Goal: Ask a question

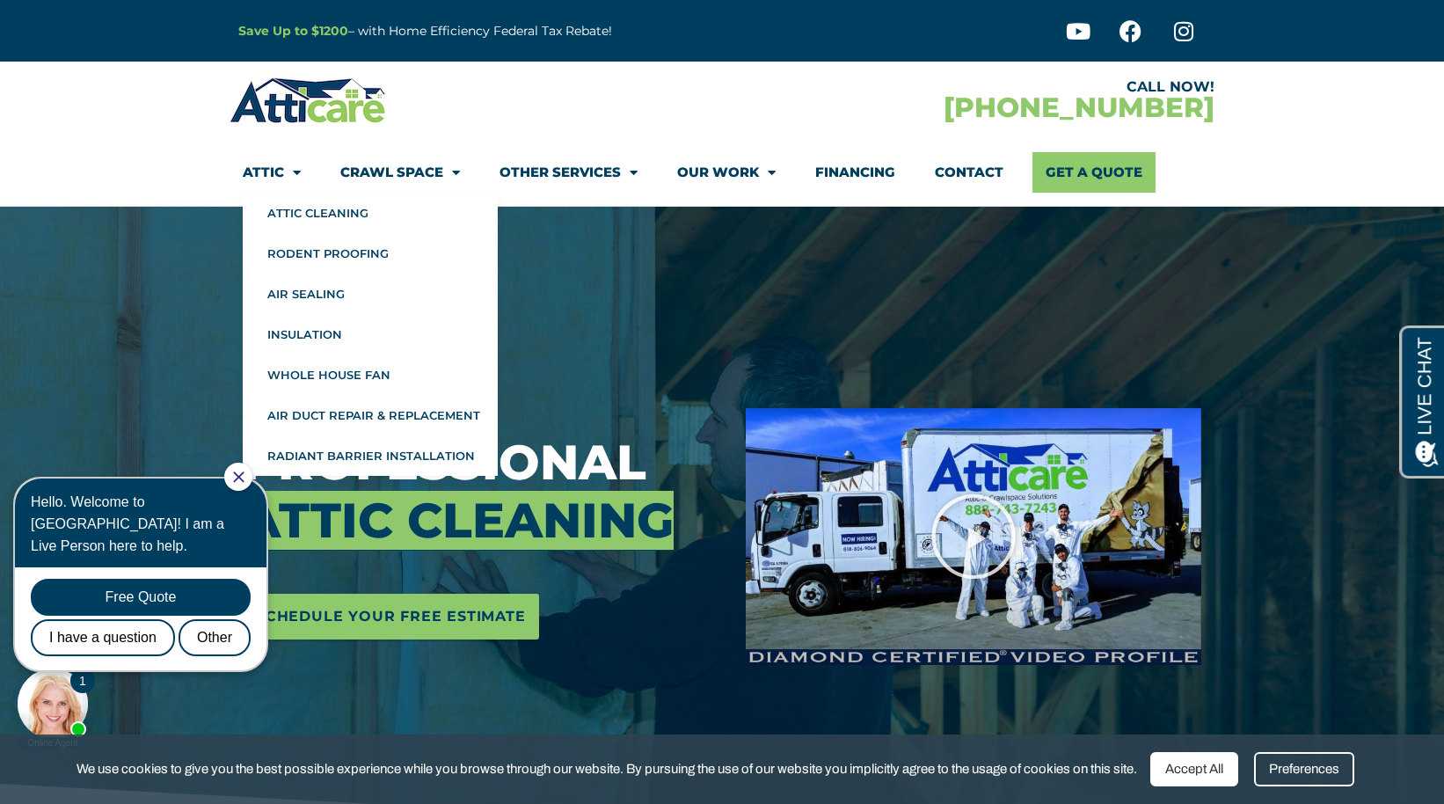
click at [278, 172] on link "Attic" at bounding box center [272, 172] width 58 height 40
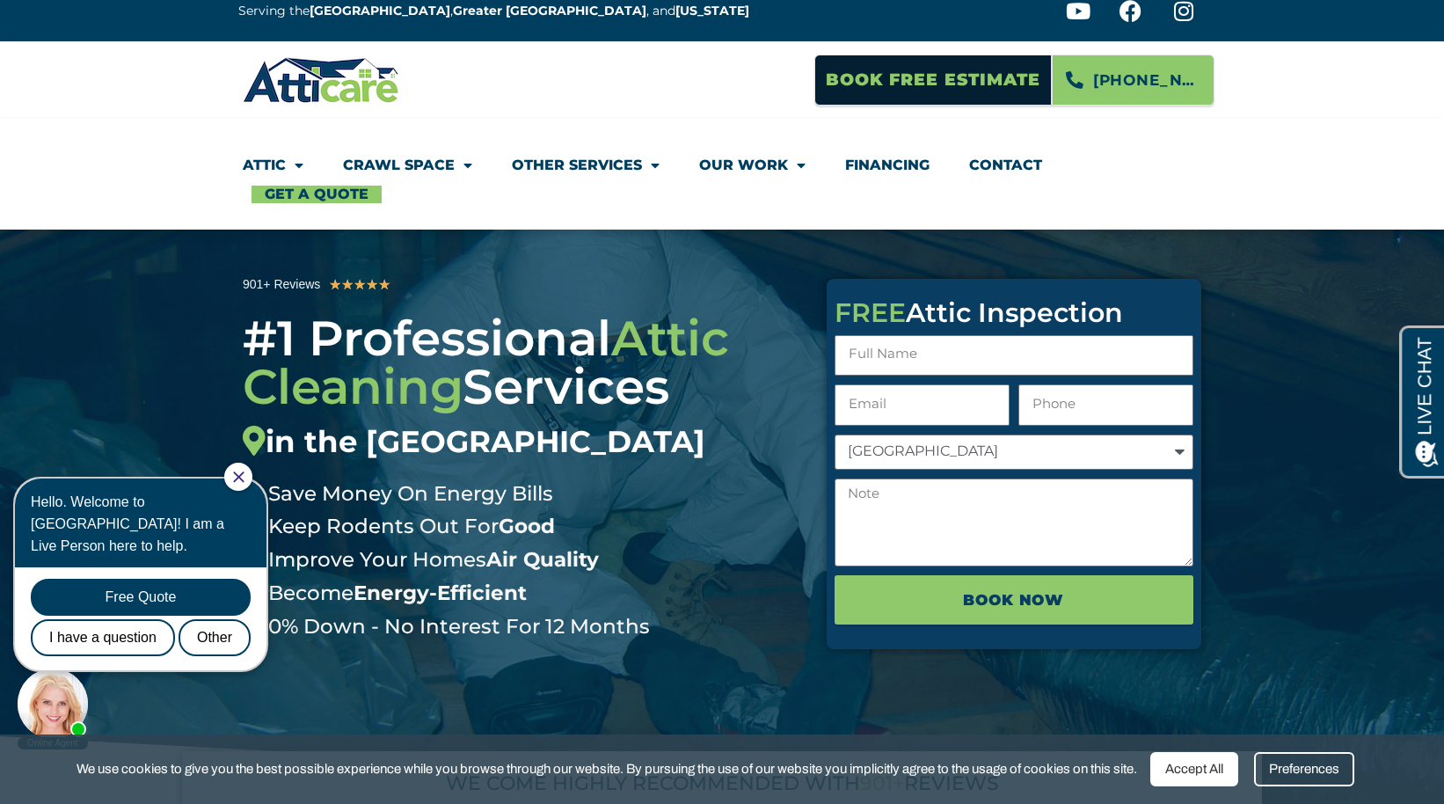
scroll to position [43, 0]
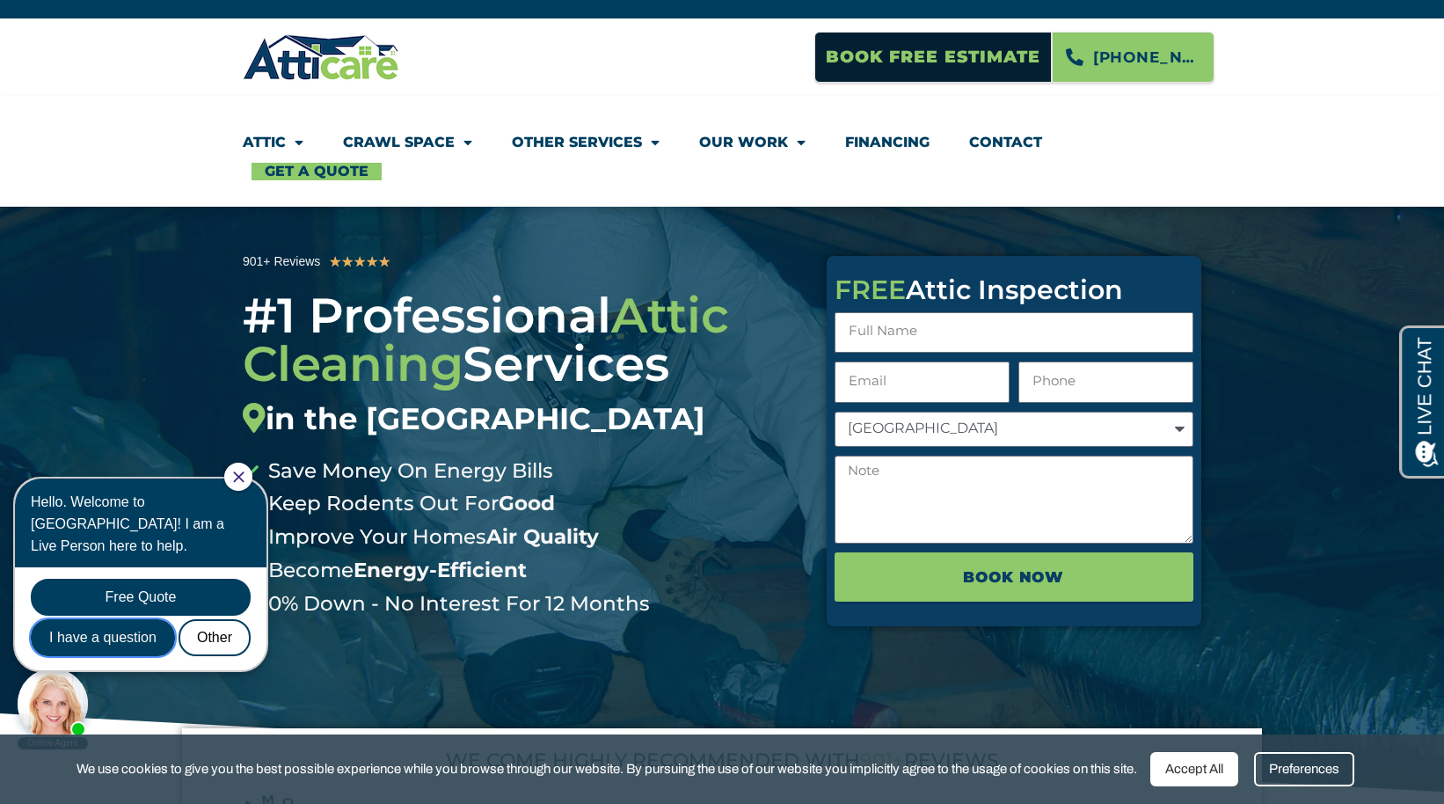
click at [119, 619] on div "I have a question" at bounding box center [103, 637] width 144 height 37
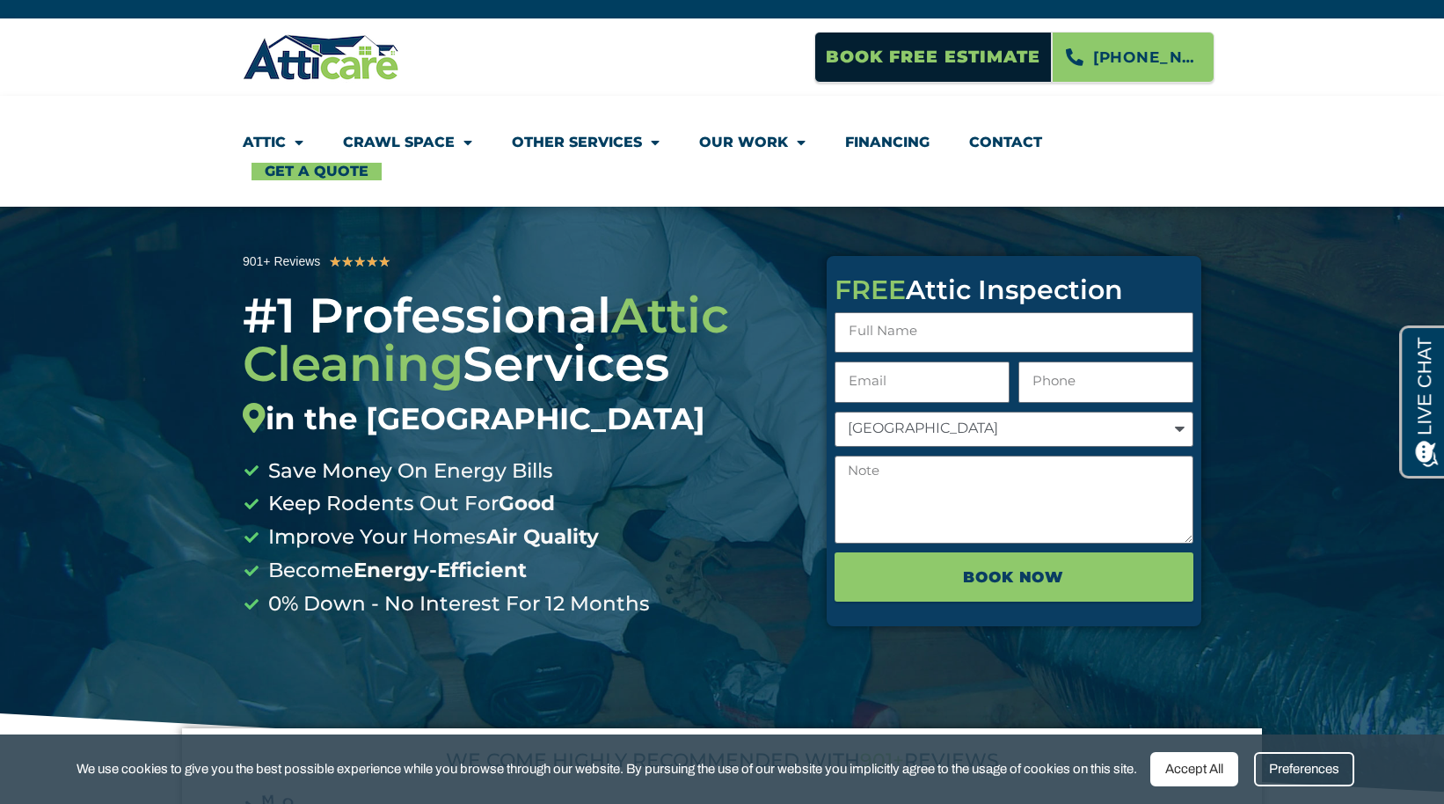
scroll to position [0, 0]
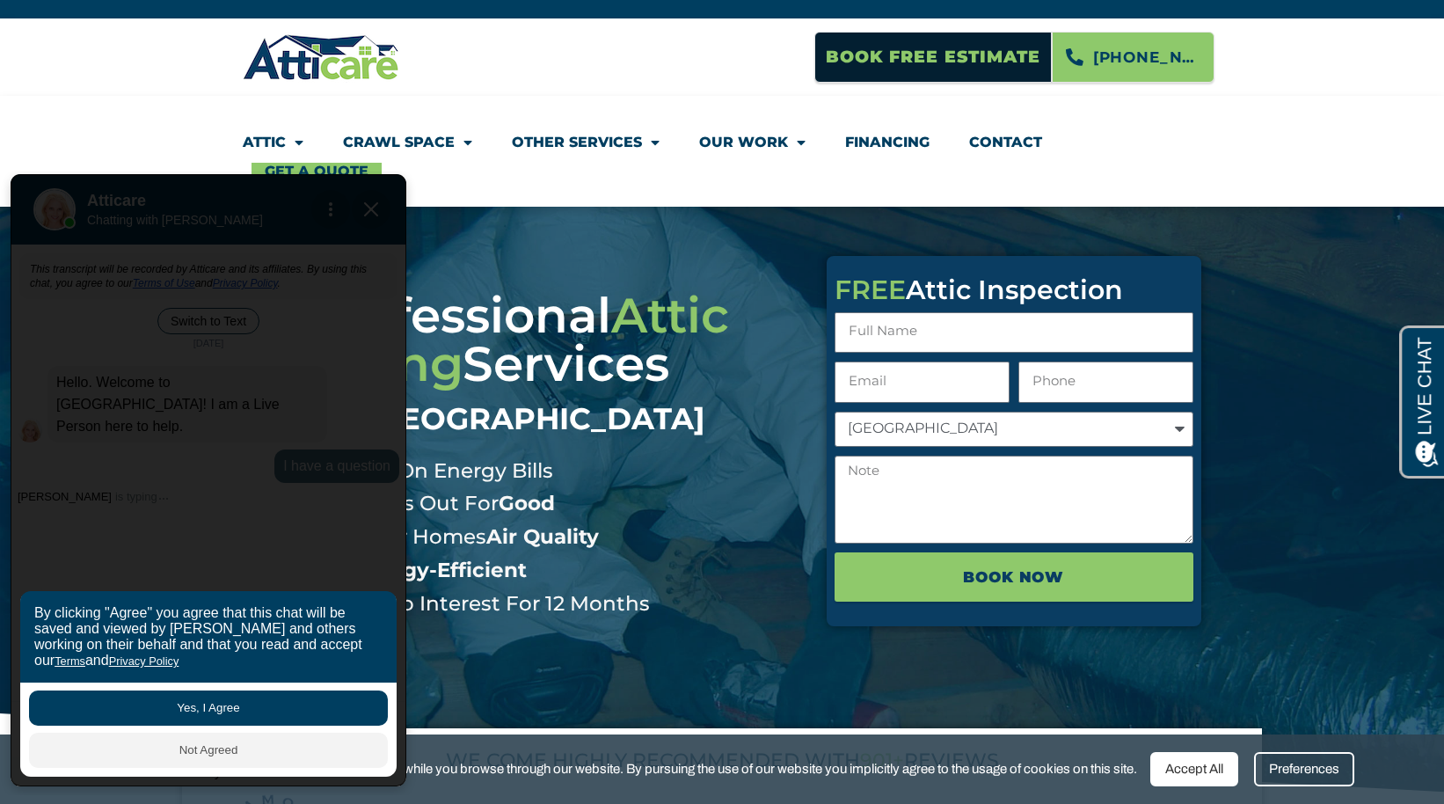
click at [144, 702] on button "Yes, I Agree" at bounding box center [208, 707] width 359 height 35
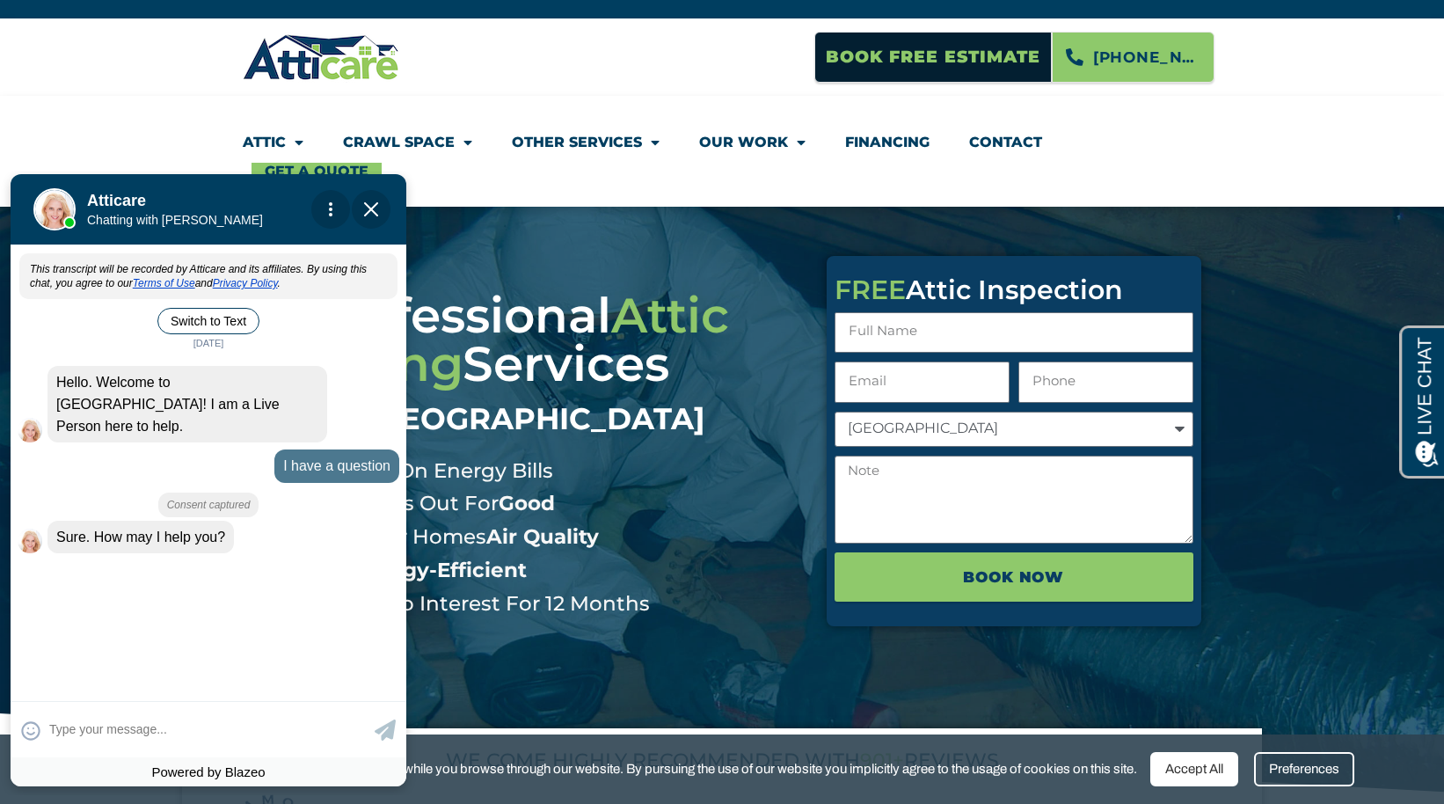
click at [246, 520] on apexchat_message_left "Sure. How may I help you? 11:27 am" at bounding box center [209, 536] width 382 height 33
click at [326, 449] on div "I have a question" at bounding box center [336, 465] width 125 height 33
click at [81, 554] on div "This transcript will be recorded by Atticare and its affiliates. By using this …" at bounding box center [209, 471] width 396 height 448
click at [60, 558] on div "This transcript will be recorded by Atticare and its affiliates. By using this …" at bounding box center [209, 471] width 396 height 448
click at [60, 560] on div "Richelle is typing" at bounding box center [209, 566] width 396 height 13
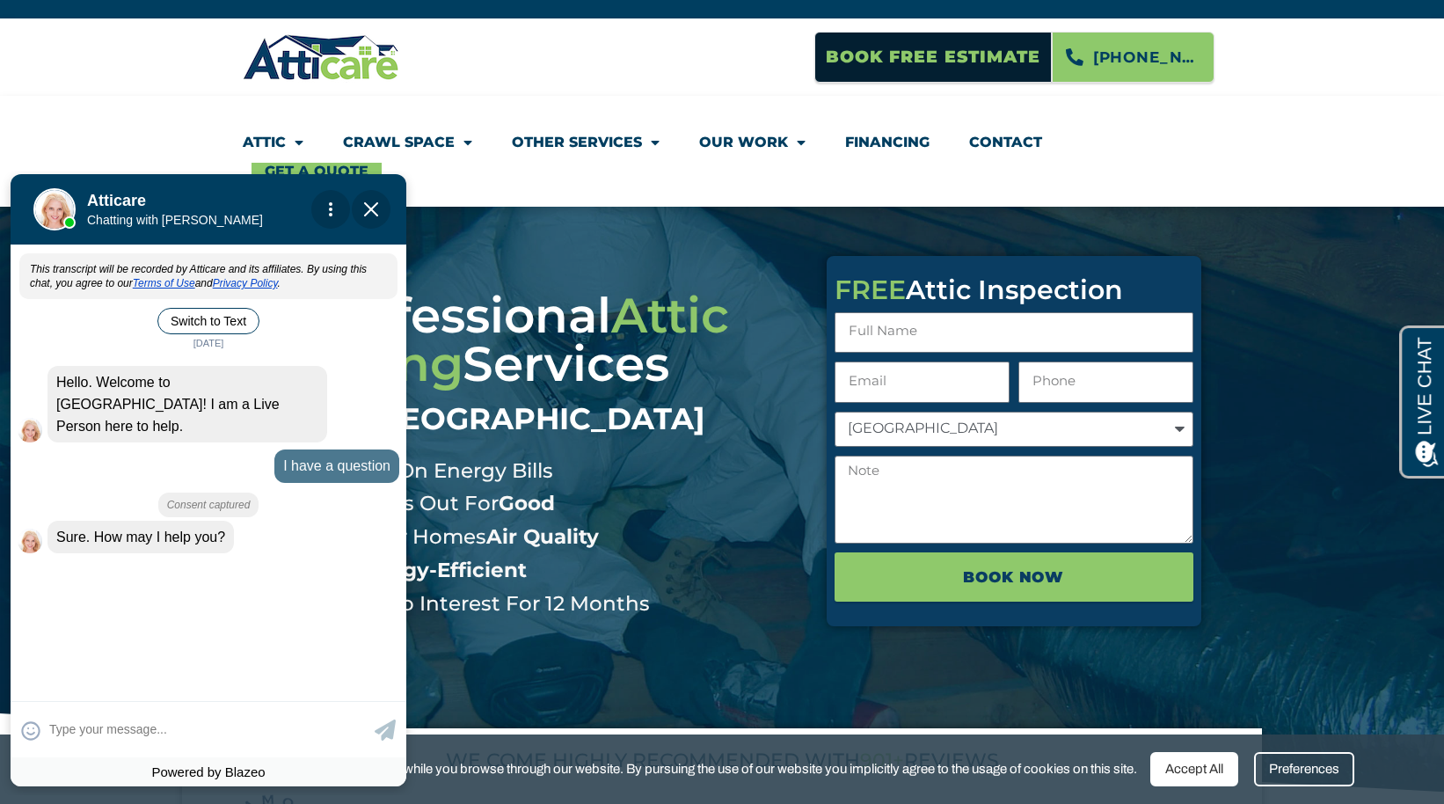
click at [62, 554] on div "This transcript will be recorded by Atticare and its affiliates. By using this …" at bounding box center [209, 471] width 396 height 448
click at [83, 557] on div "This transcript will be recorded by Atticare and its affiliates. By using this …" at bounding box center [209, 471] width 396 height 448
click at [82, 729] on textarea at bounding box center [209, 729] width 321 height 34
click at [77, 725] on textarea at bounding box center [209, 729] width 321 height 34
click at [69, 725] on textarea at bounding box center [209, 729] width 321 height 34
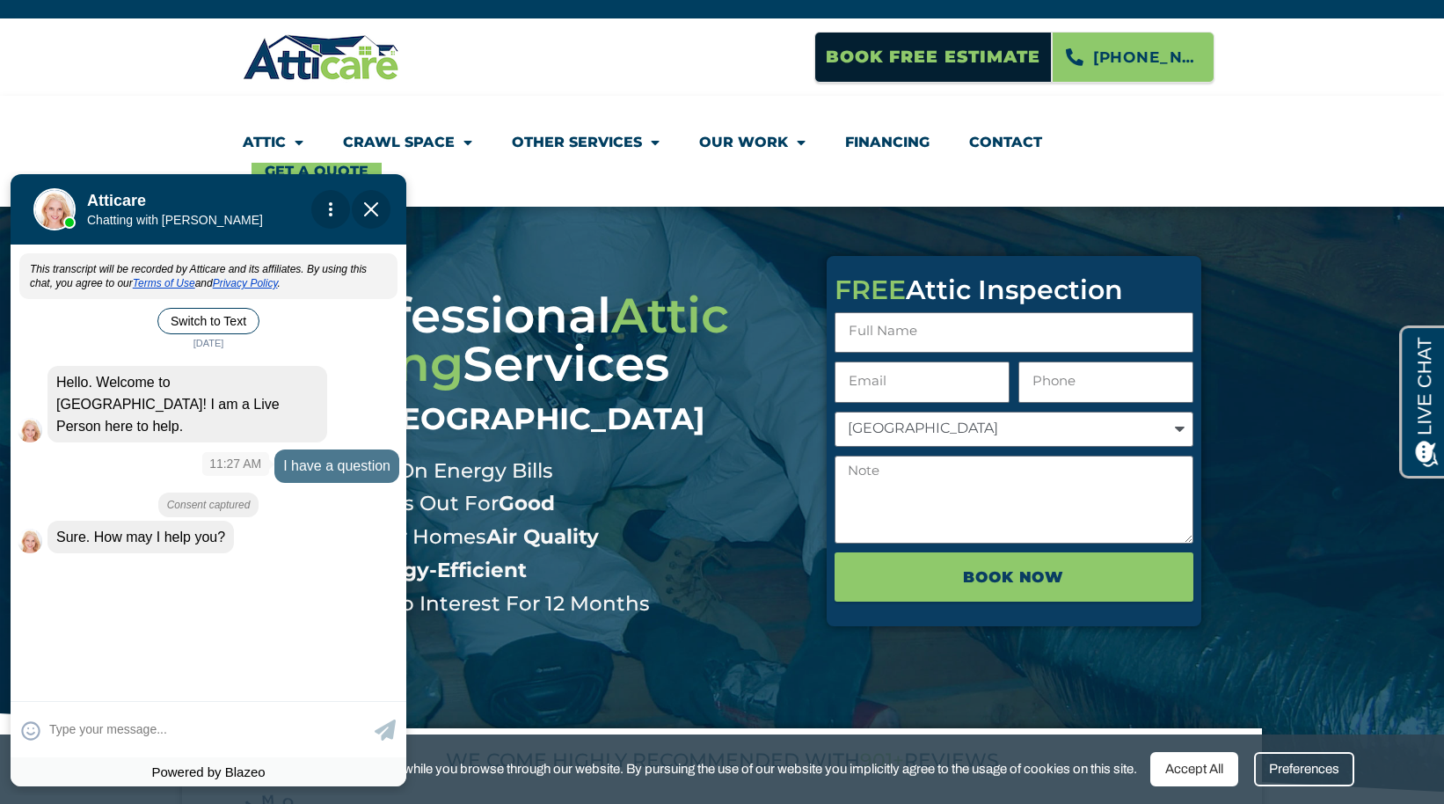
click at [324, 454] on div "I have a question" at bounding box center [336, 465] width 125 height 33
click at [341, 455] on div "I have a question" at bounding box center [336, 465] width 125 height 33
click at [215, 492] on div "Consent captured" at bounding box center [208, 504] width 101 height 25
click at [83, 734] on textarea at bounding box center [209, 729] width 321 height 34
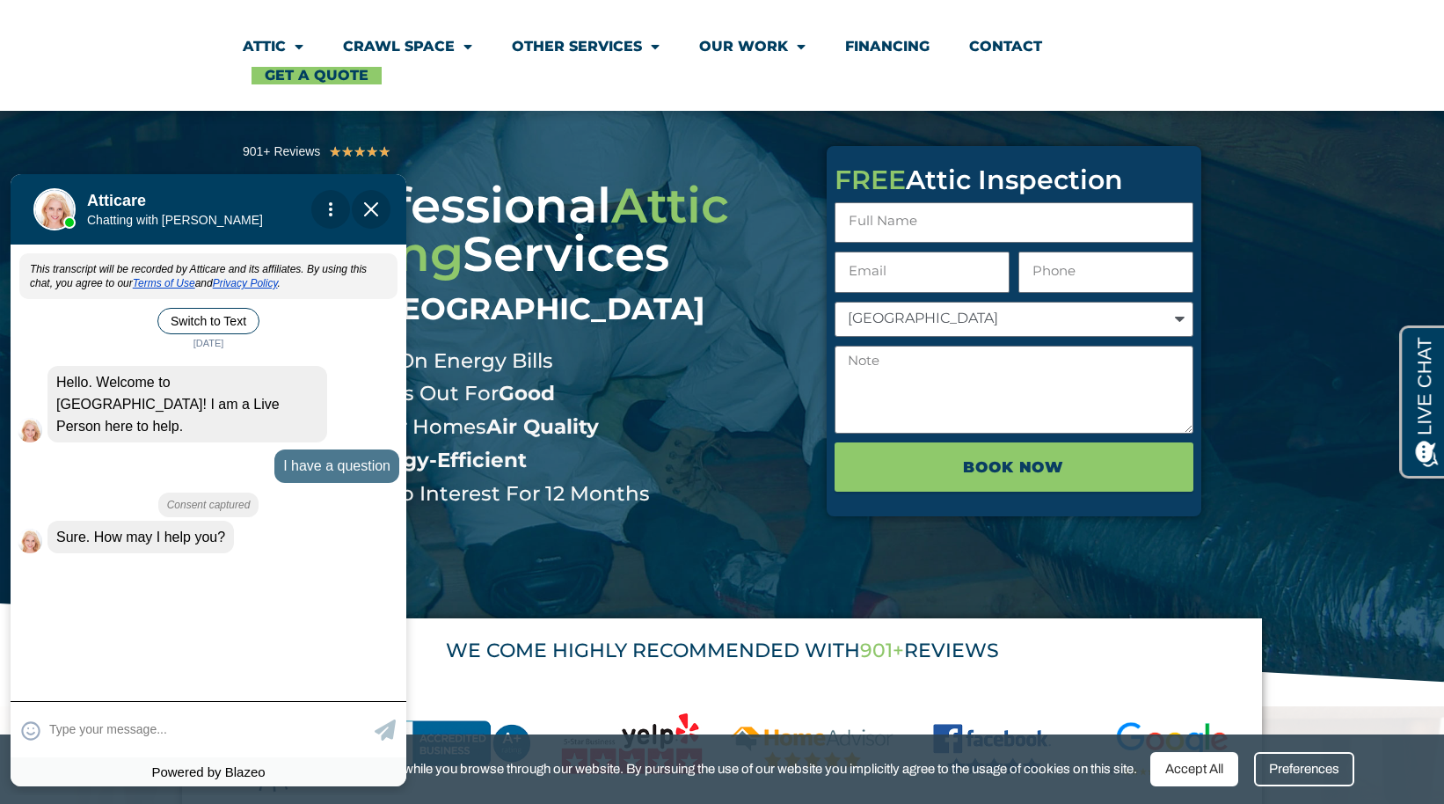
click at [60, 734] on textarea at bounding box center [209, 729] width 321 height 34
click at [62, 739] on textarea at bounding box center [209, 729] width 321 height 34
click at [93, 725] on textarea at bounding box center [209, 729] width 321 height 34
drag, startPoint x: 62, startPoint y: 730, endPoint x: 53, endPoint y: 729, distance: 9.7
click at [56, 730] on textarea at bounding box center [209, 729] width 321 height 34
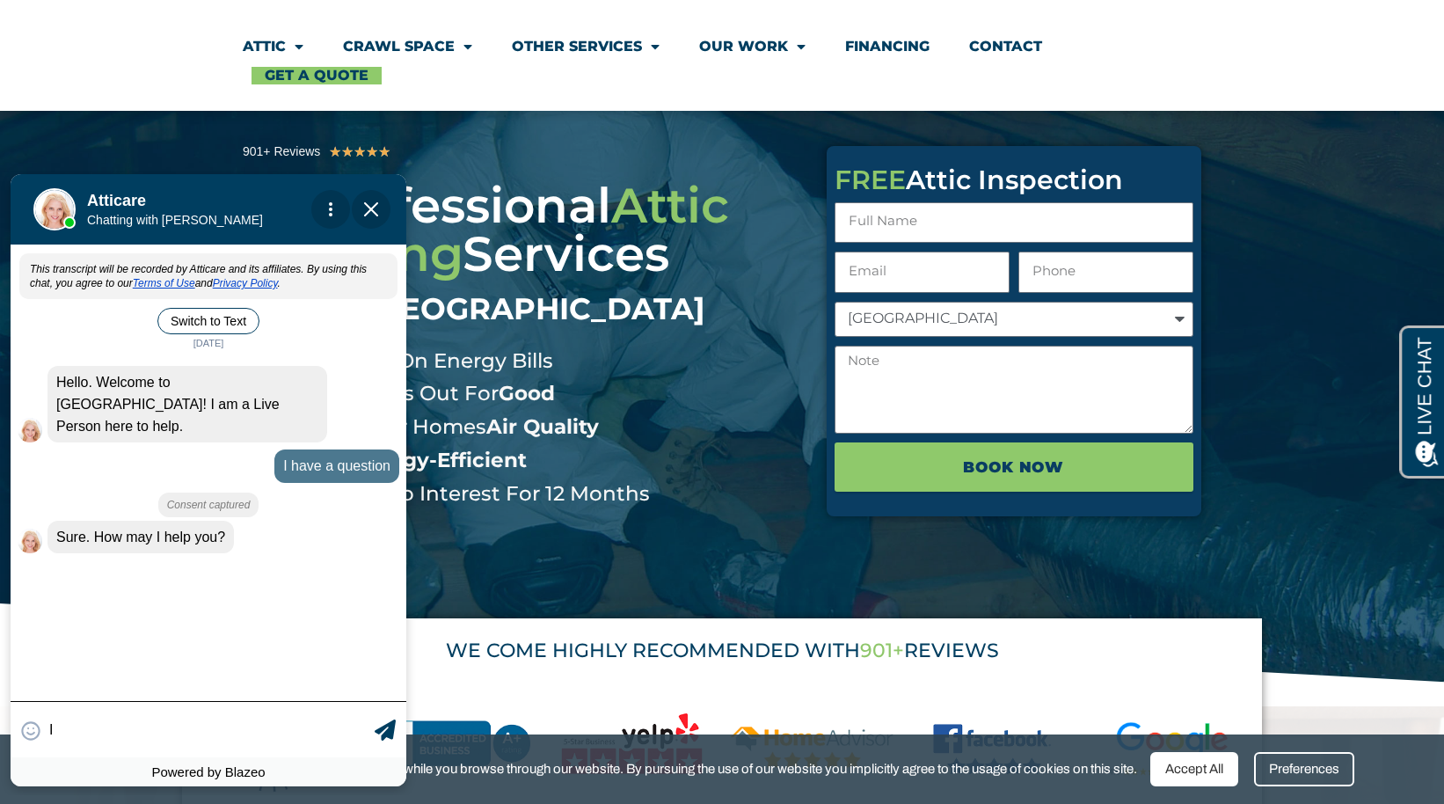
type input "I"
type input "Do you classes up rodent dropp"
type textarea "Do you classes up rodent droppings in the attic?"
click at [385, 729] on icon at bounding box center [385, 729] width 21 height 21
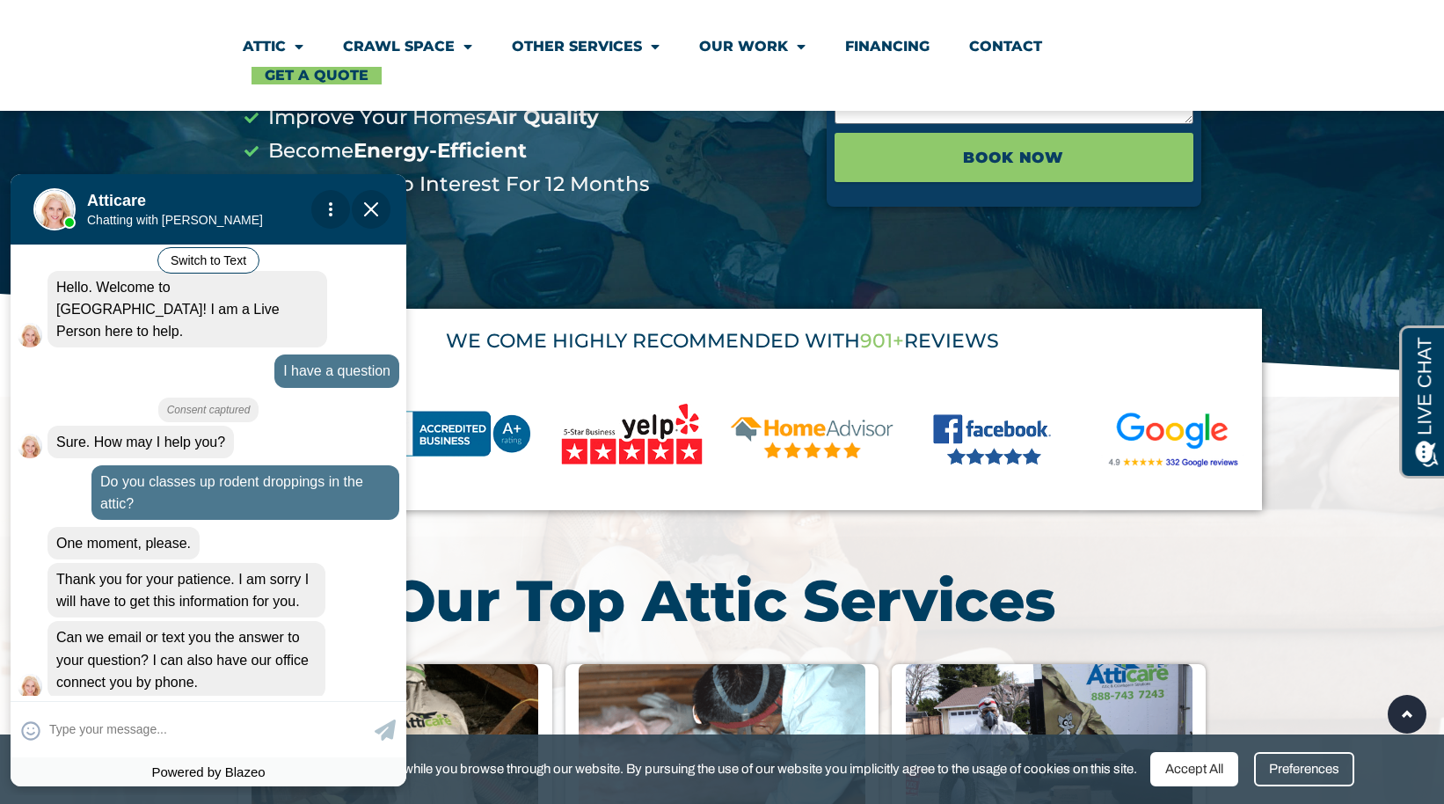
scroll to position [469, 0]
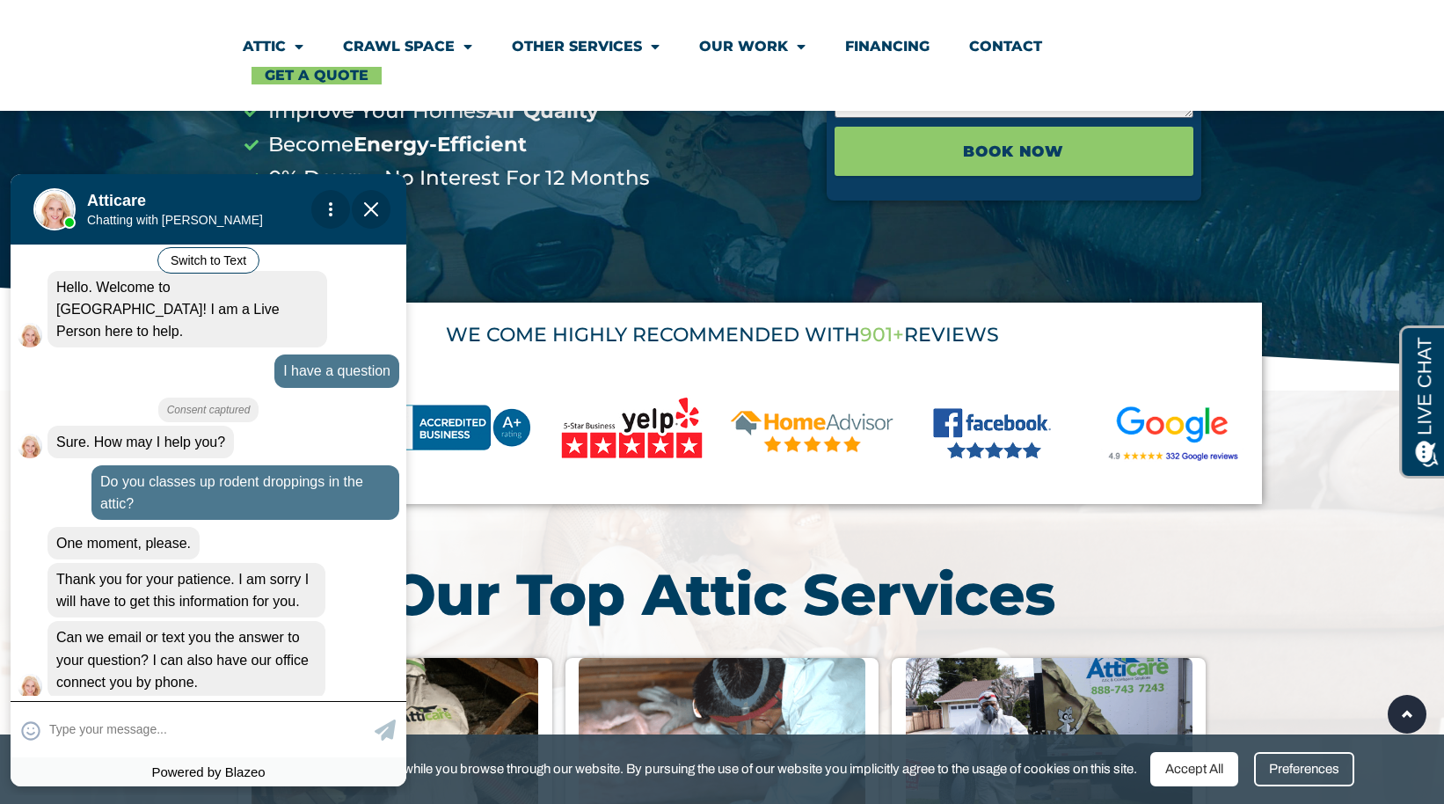
click at [61, 729] on textarea at bounding box center [209, 729] width 321 height 34
type textarea "p"
type input "please e-mail me at alee@sonic"
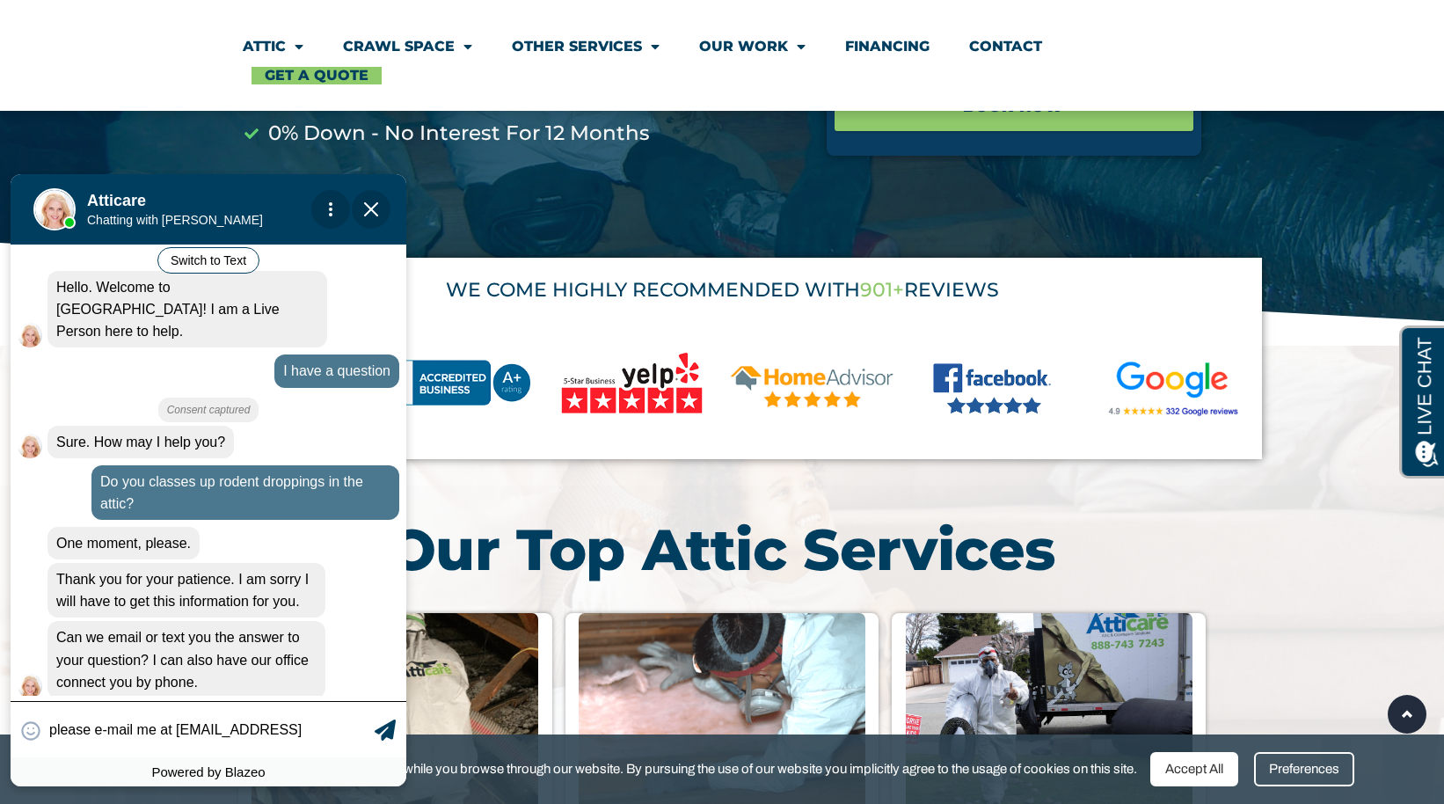
scroll to position [517, 0]
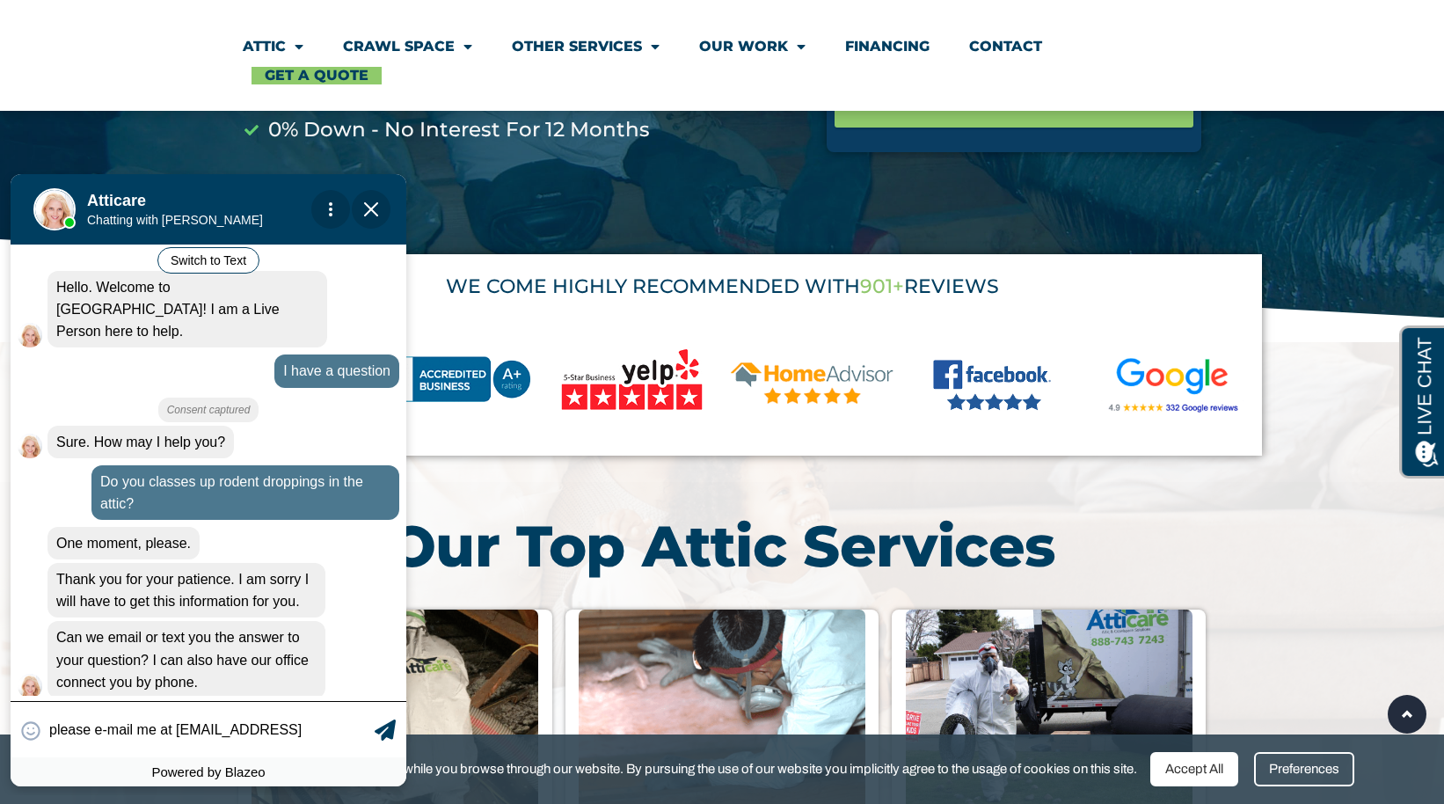
type textarea "please e-mail me at alee@sonic.net"
click at [386, 732] on icon at bounding box center [385, 729] width 21 height 21
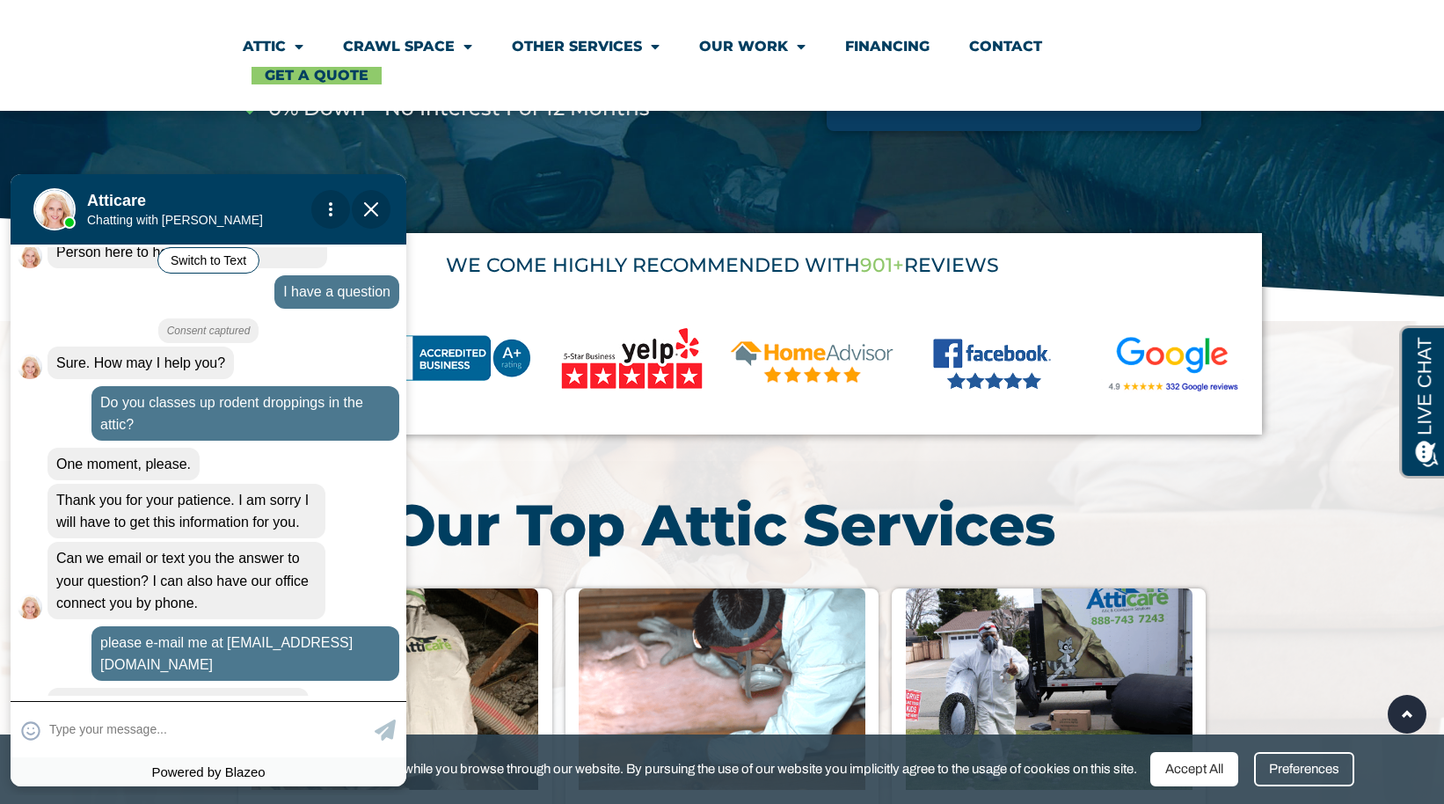
scroll to position [542, 0]
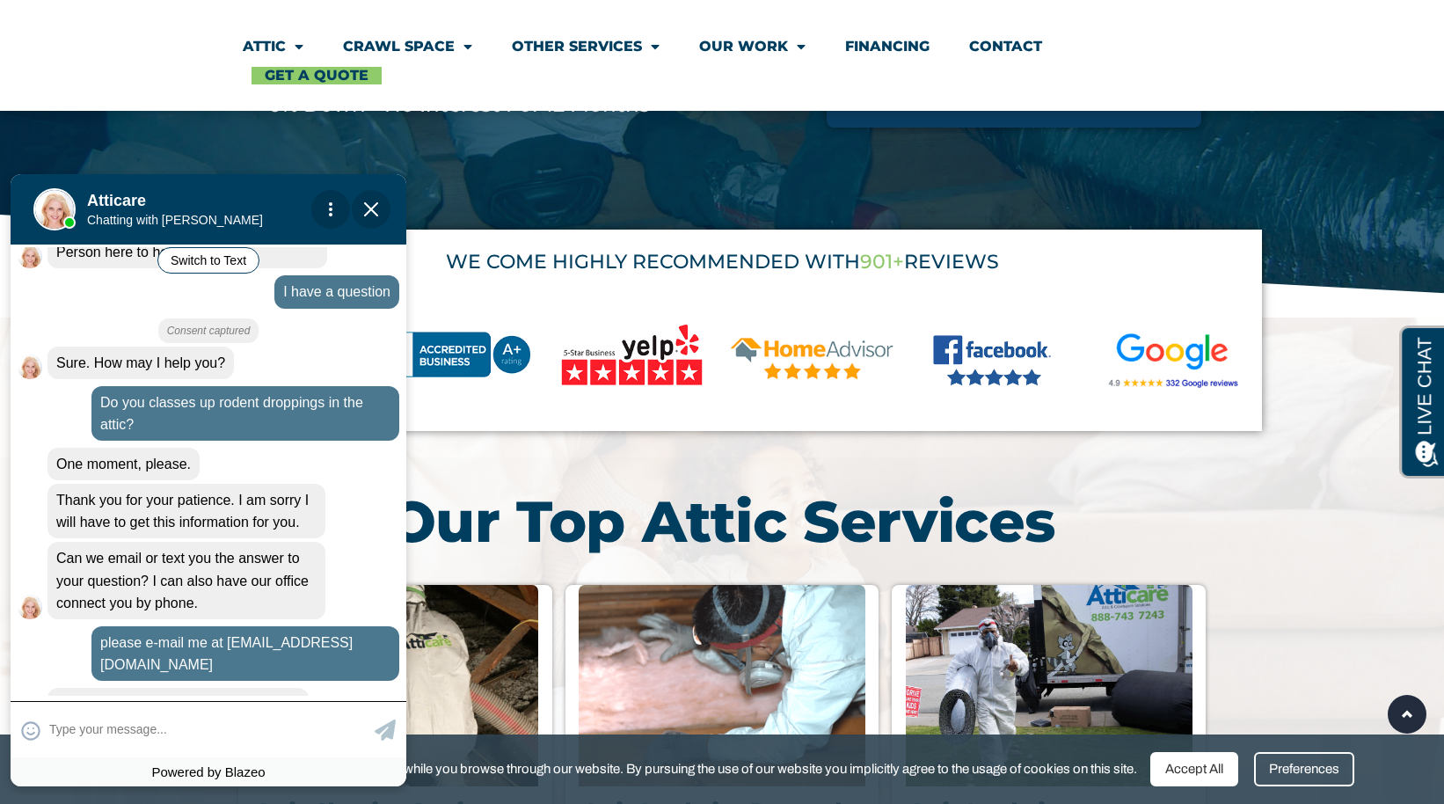
click at [63, 729] on textarea at bounding box center [209, 729] width 321 height 34
type input "Ardath Lee"
click at [382, 730] on icon at bounding box center [385, 729] width 21 height 21
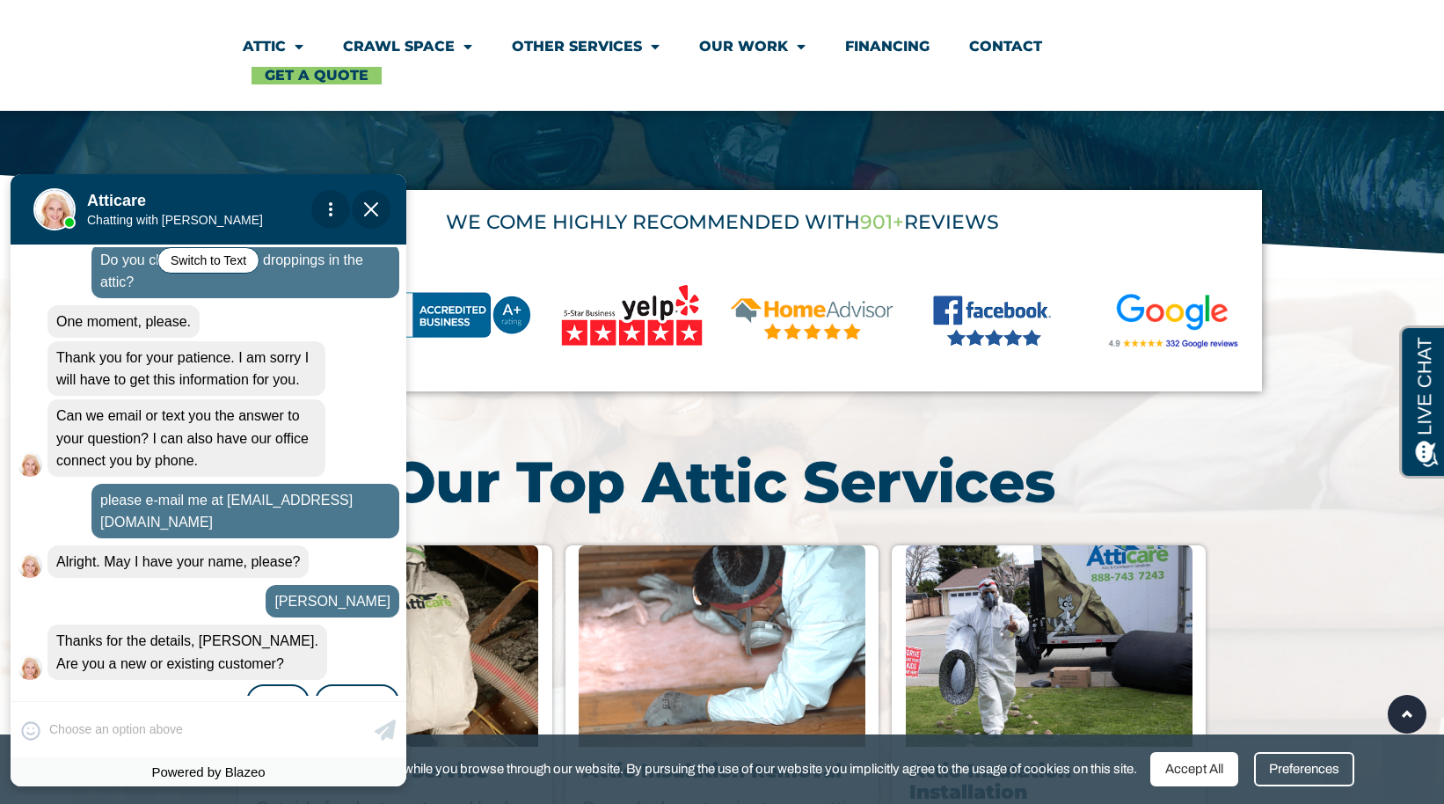
scroll to position [585, 0]
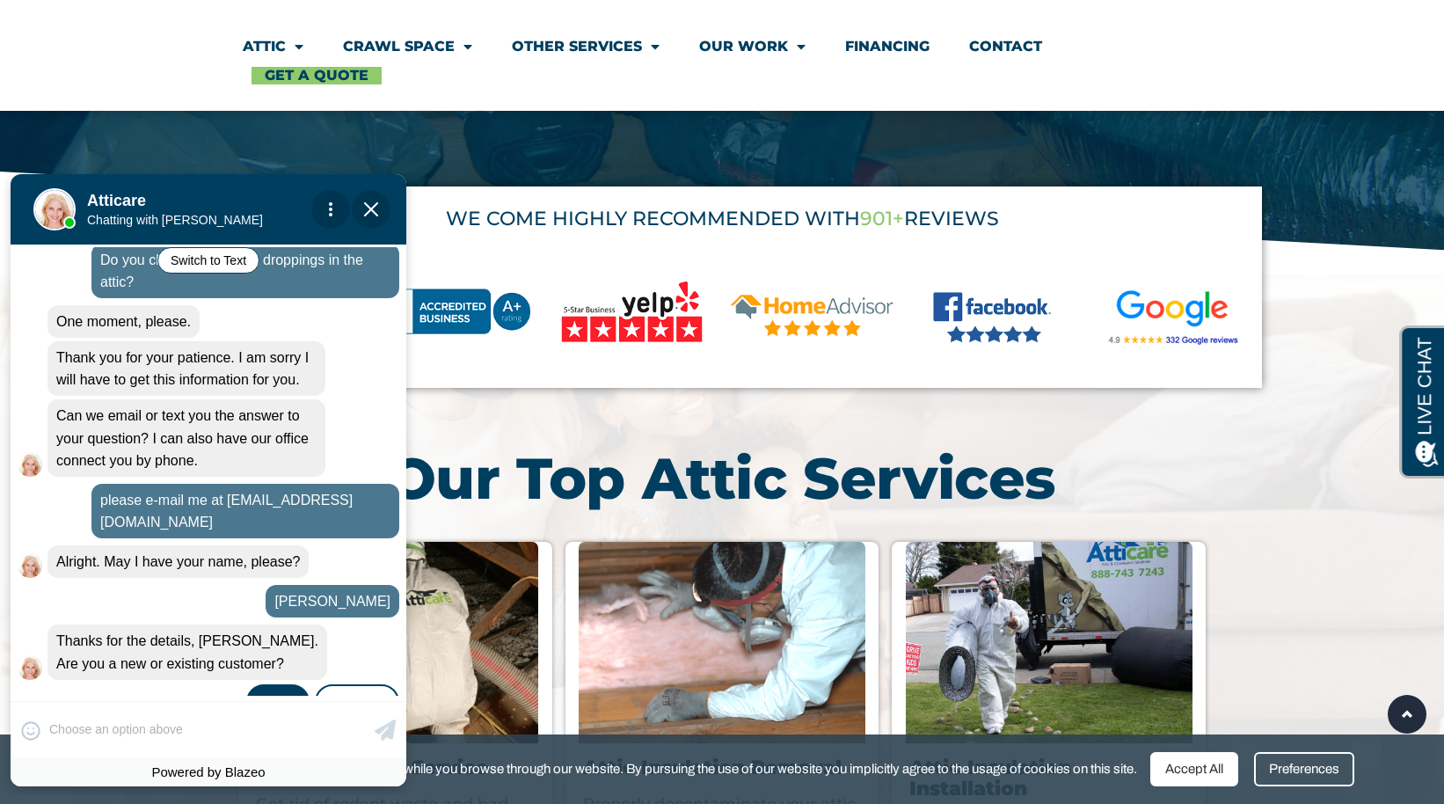
click at [266, 684] on div "New" at bounding box center [277, 702] width 63 height 37
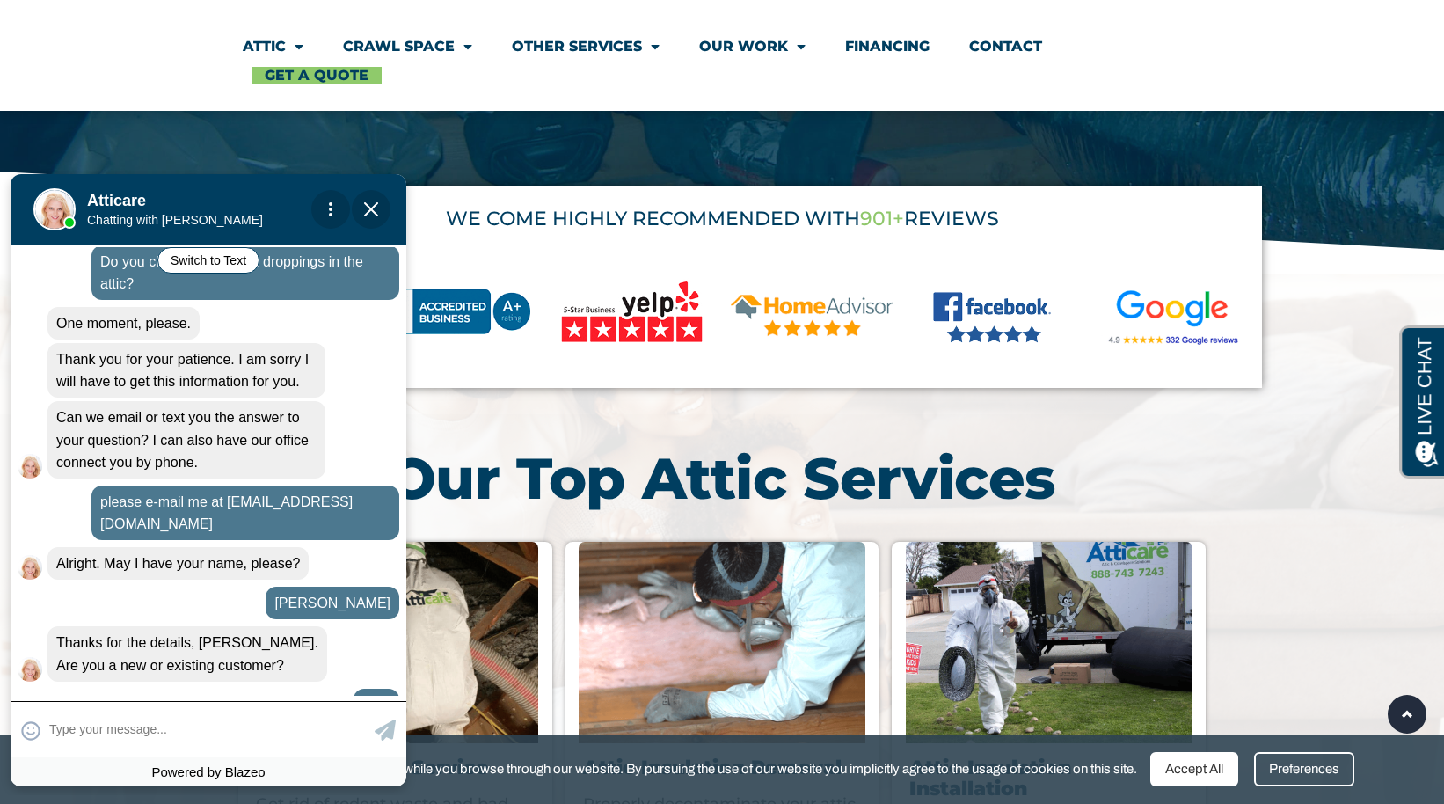
scroll to position [376, 0]
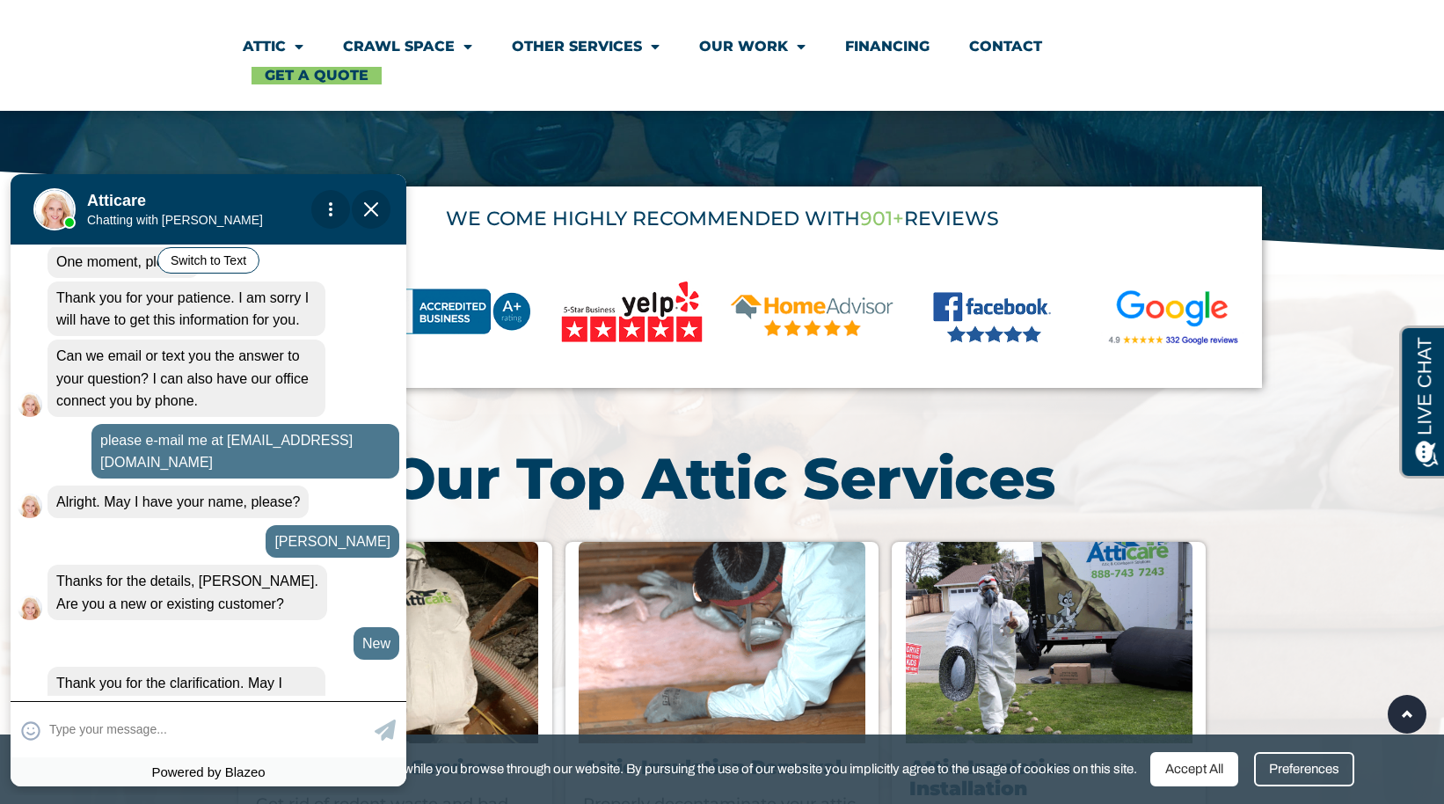
click at [76, 732] on textarea at bounding box center [209, 729] width 321 height 34
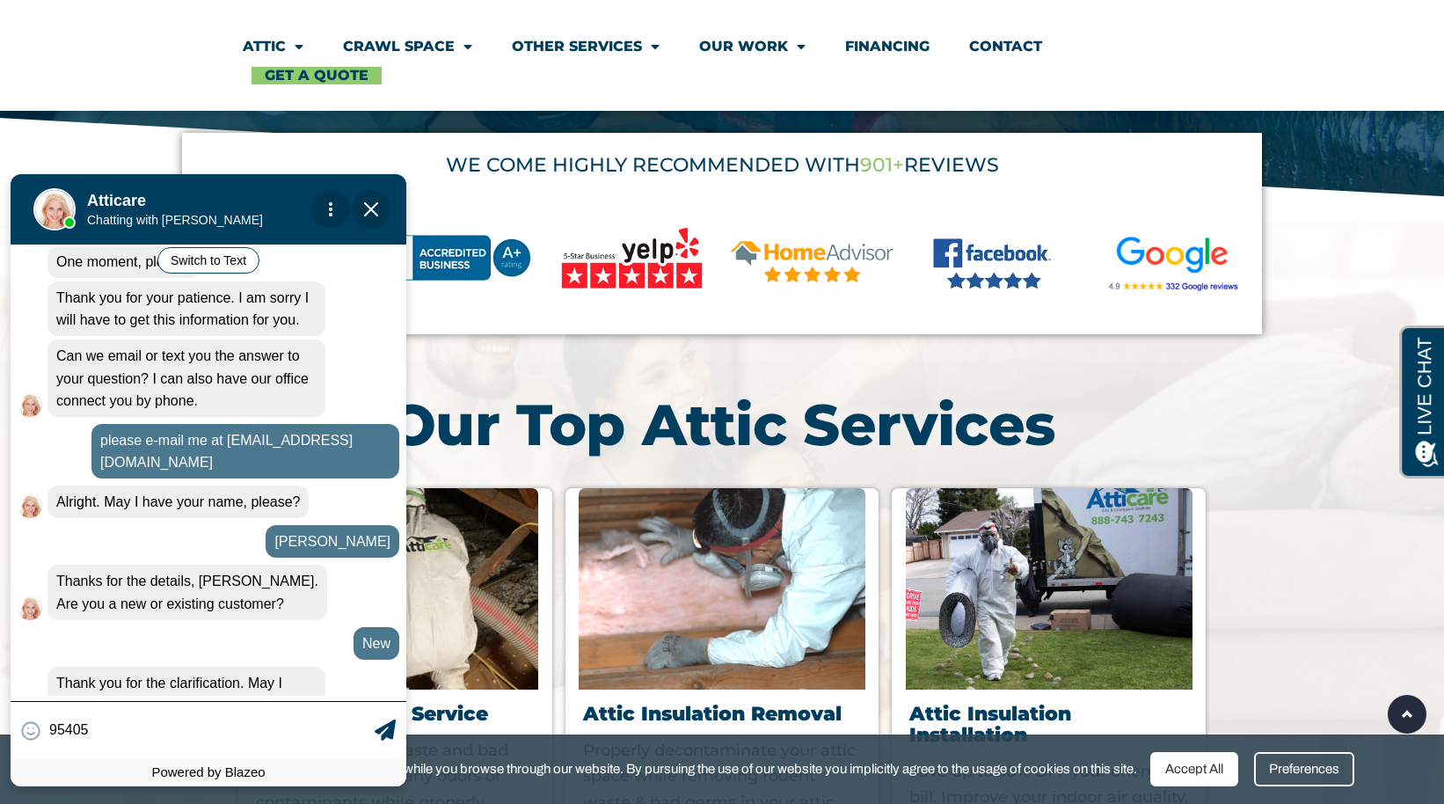
scroll to position [657, 0]
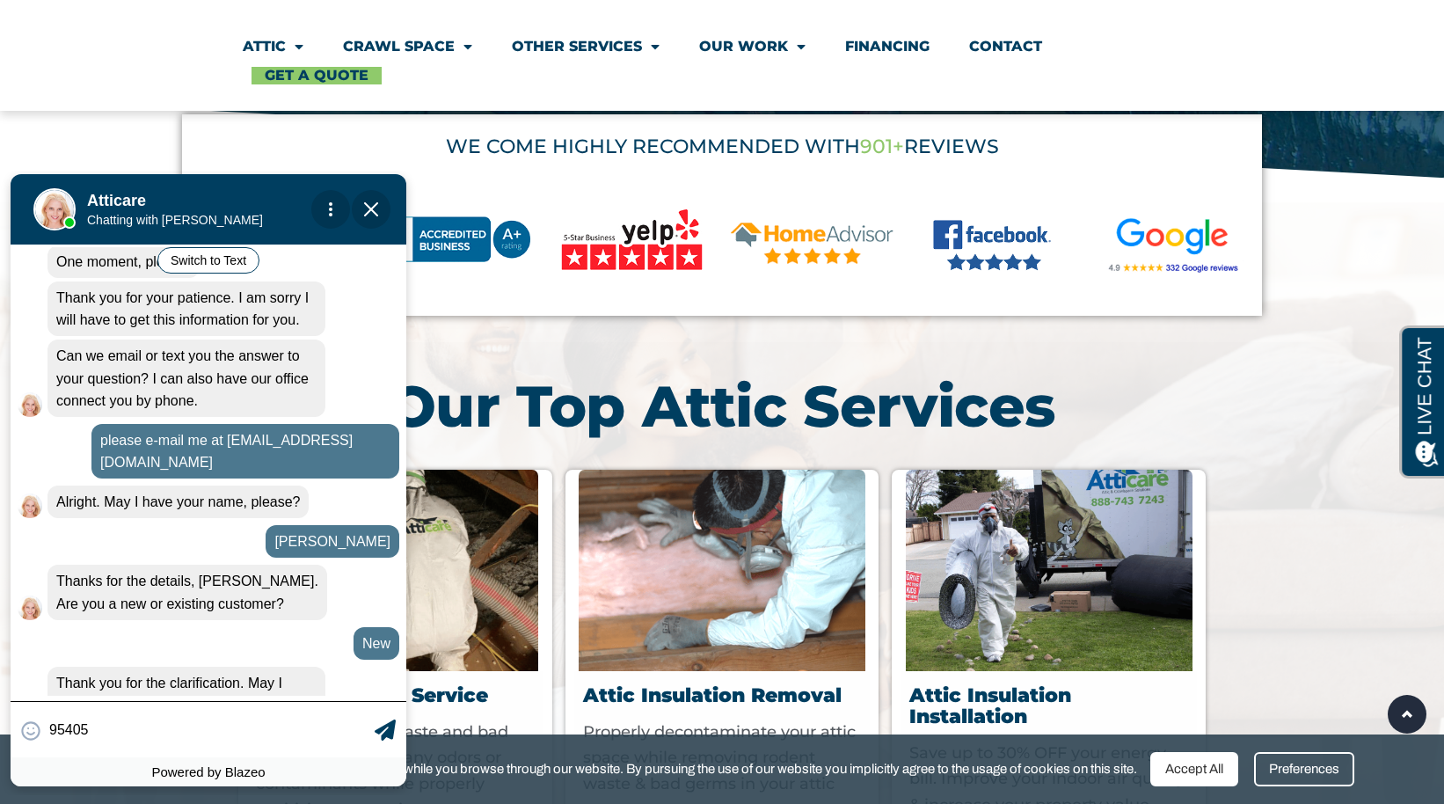
type input "95405"
click at [390, 730] on icon at bounding box center [385, 729] width 21 height 21
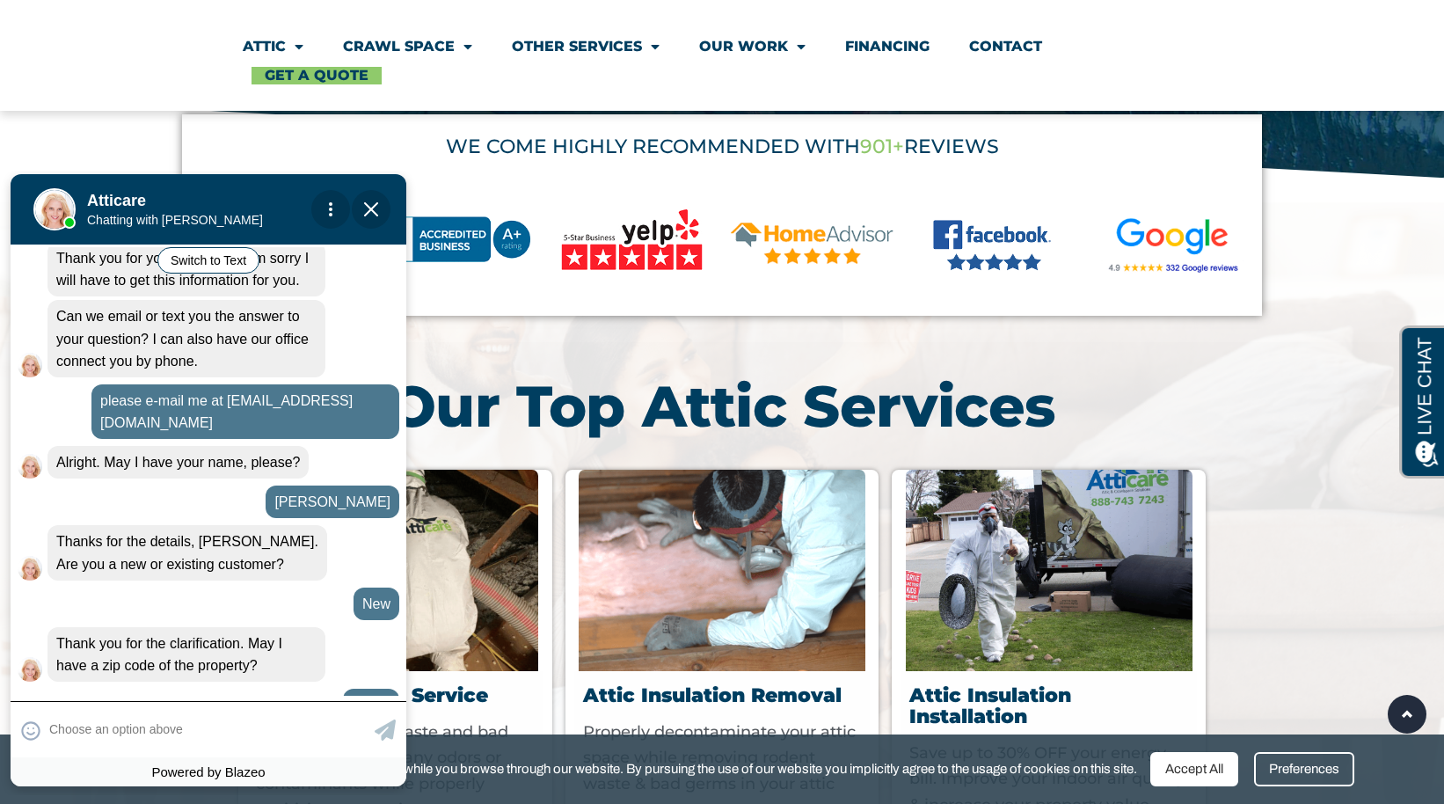
scroll to position [563, 0]
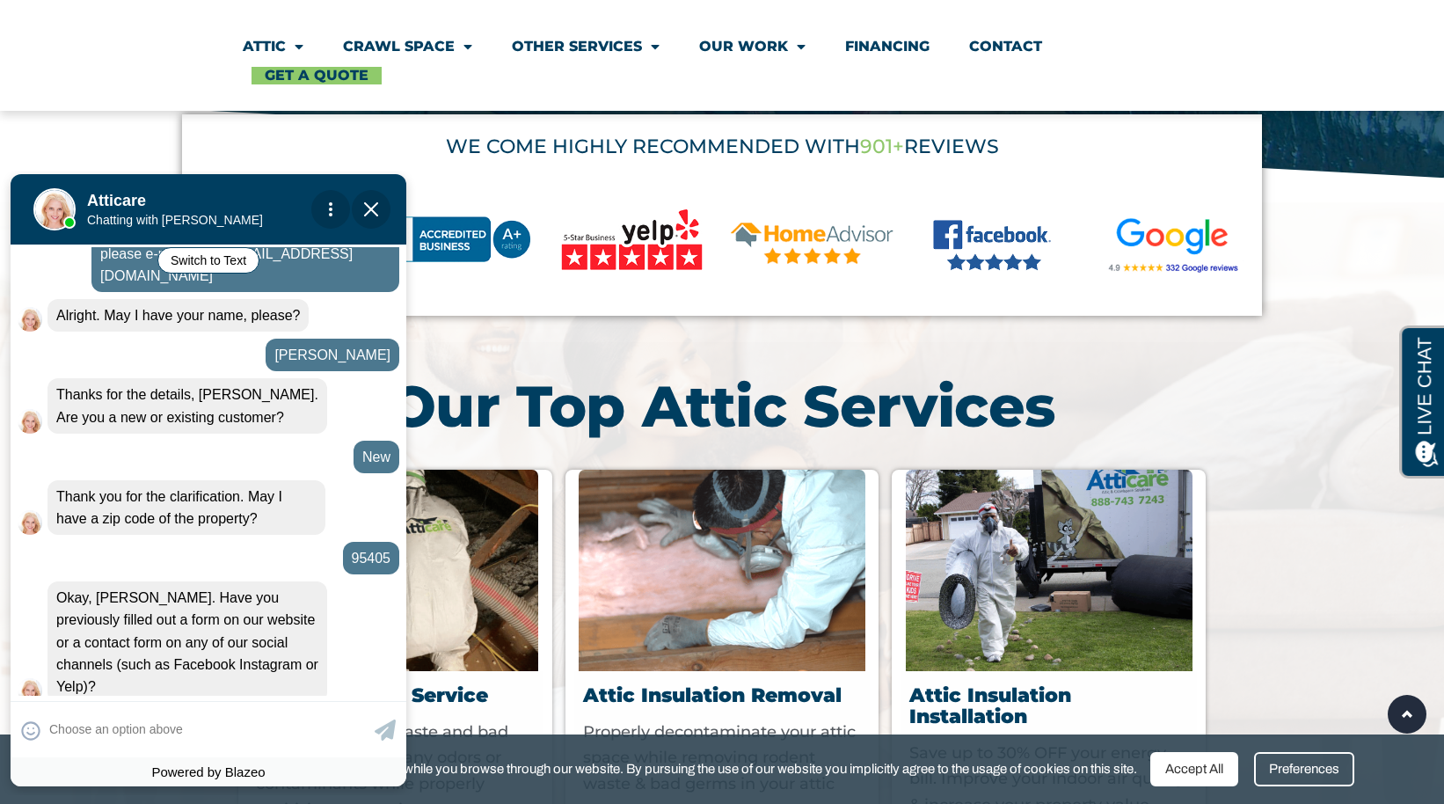
click at [367, 707] on div "No" at bounding box center [372, 725] width 53 height 37
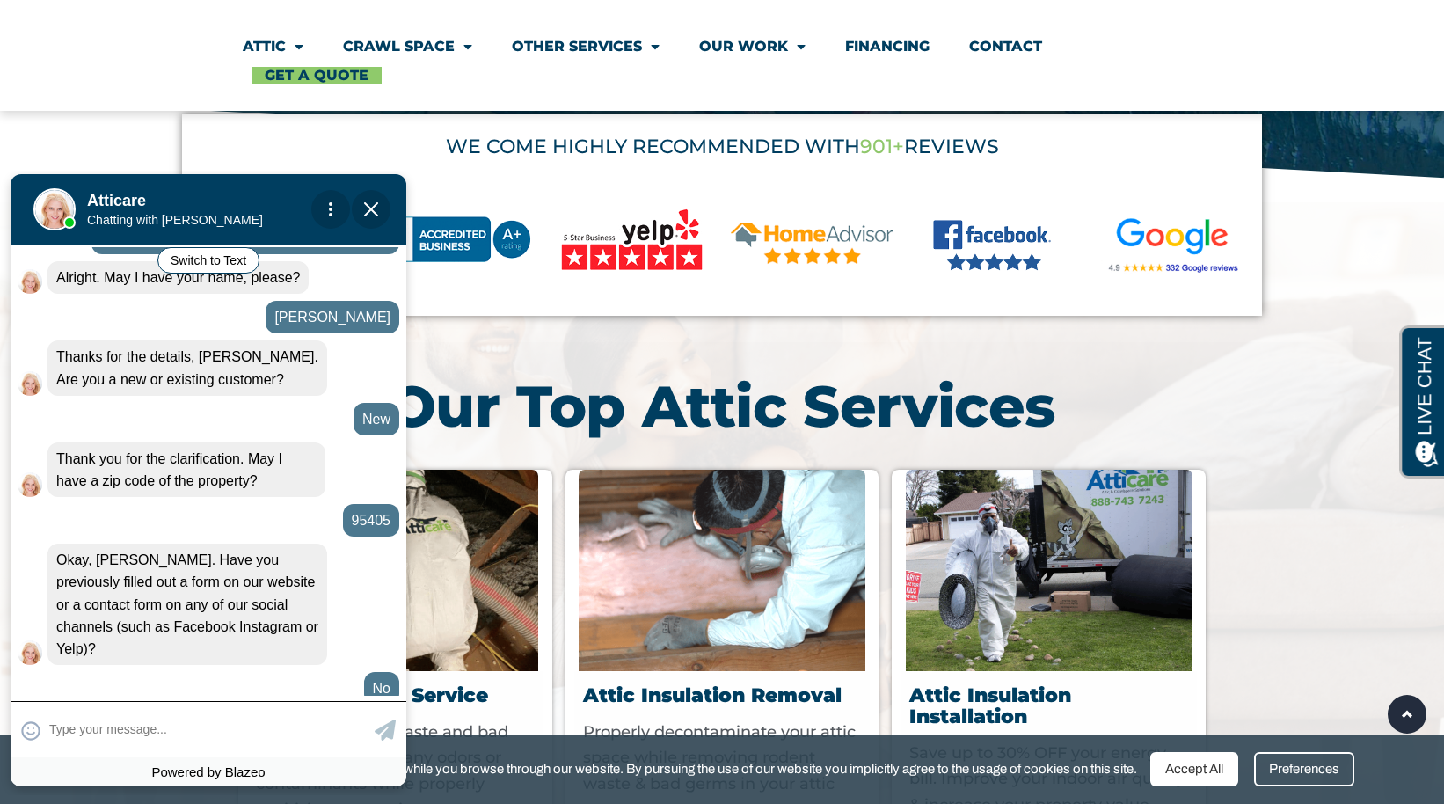
click at [55, 724] on textarea at bounding box center [209, 729] width 321 height 34
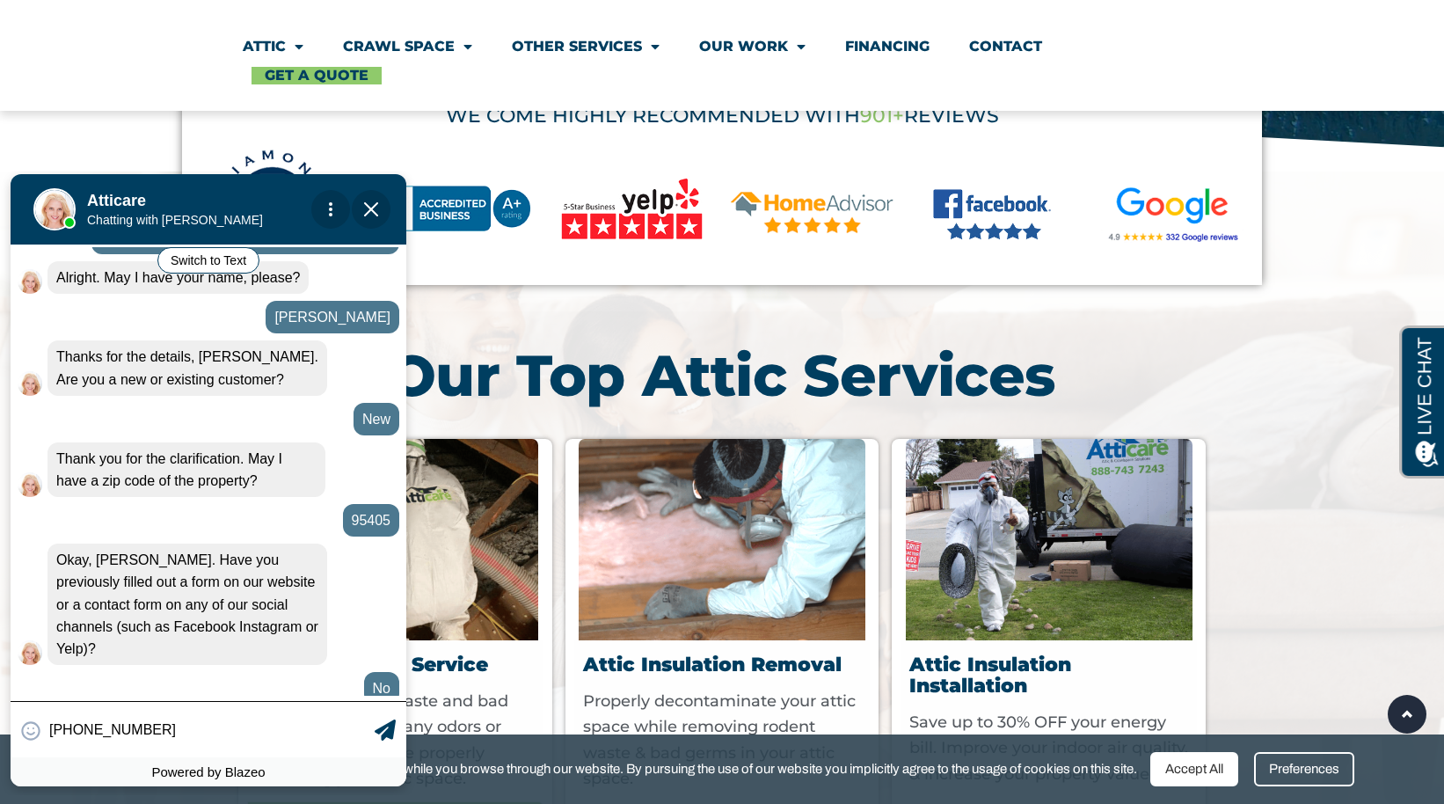
type input "707-546-2803"
click at [388, 731] on icon at bounding box center [385, 729] width 21 height 21
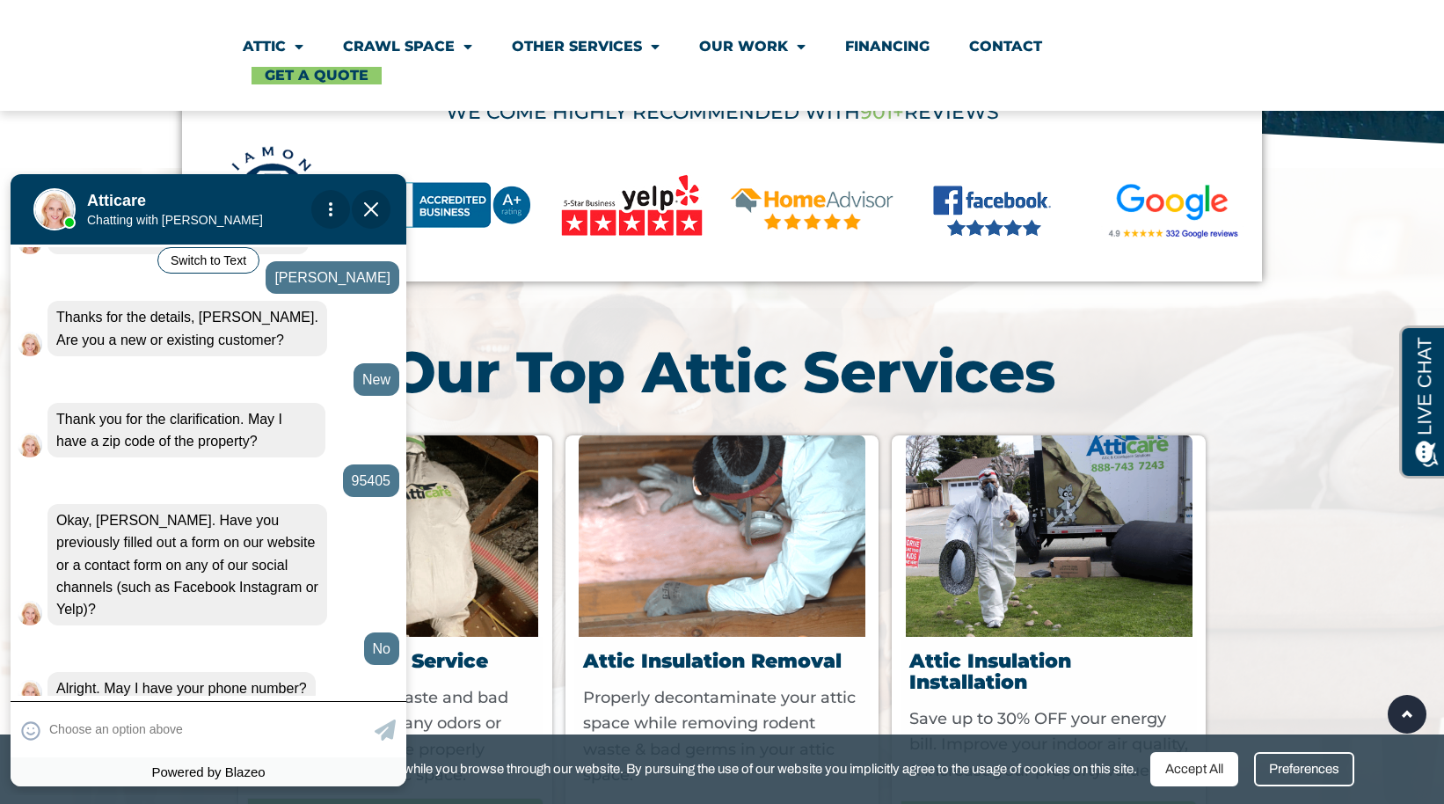
scroll to position [721, 0]
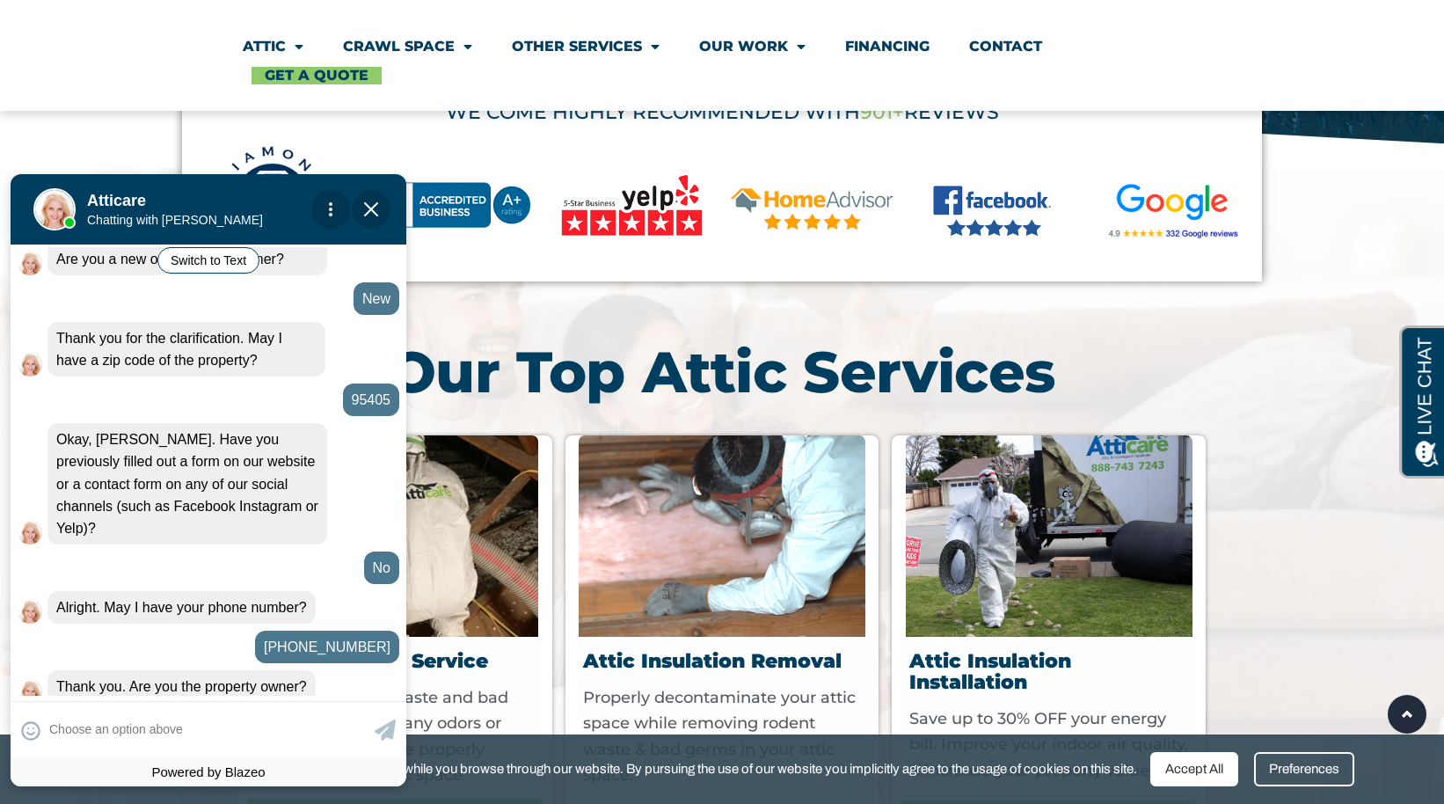
click at [315, 708] on div "Yes" at bounding box center [311, 726] width 58 height 37
click at [307, 708] on div "Yes" at bounding box center [311, 726] width 58 height 37
click at [377, 731] on icon at bounding box center [385, 729] width 21 height 21
click at [323, 708] on div "Yes" at bounding box center [311, 726] width 58 height 37
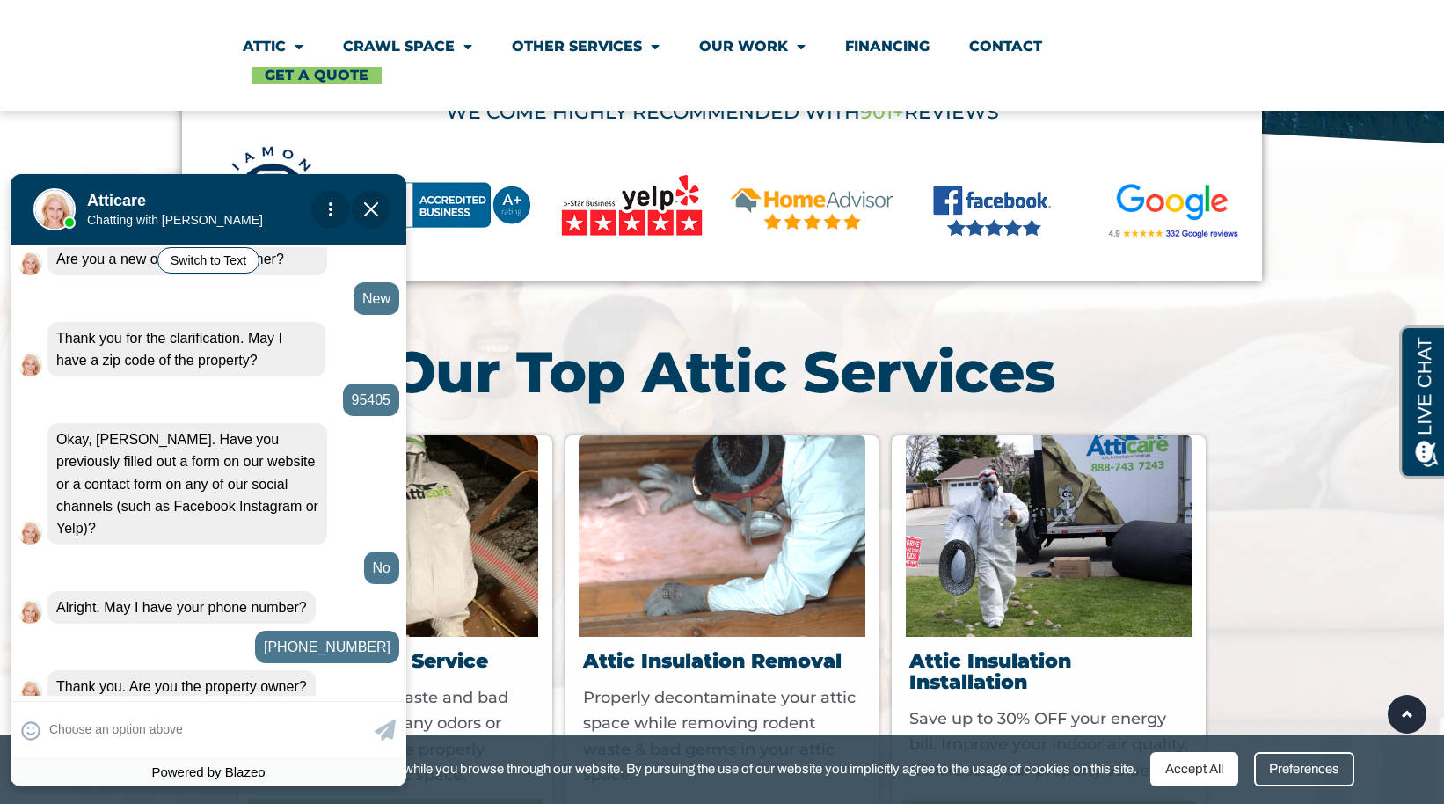
click at [312, 708] on div "Yes" at bounding box center [311, 726] width 58 height 37
click at [309, 708] on div "Yes" at bounding box center [311, 726] width 58 height 37
click at [386, 729] on icon at bounding box center [385, 729] width 21 height 21
click at [300, 708] on div "Yes" at bounding box center [311, 726] width 58 height 37
click at [313, 708] on div "Yes" at bounding box center [311, 726] width 58 height 37
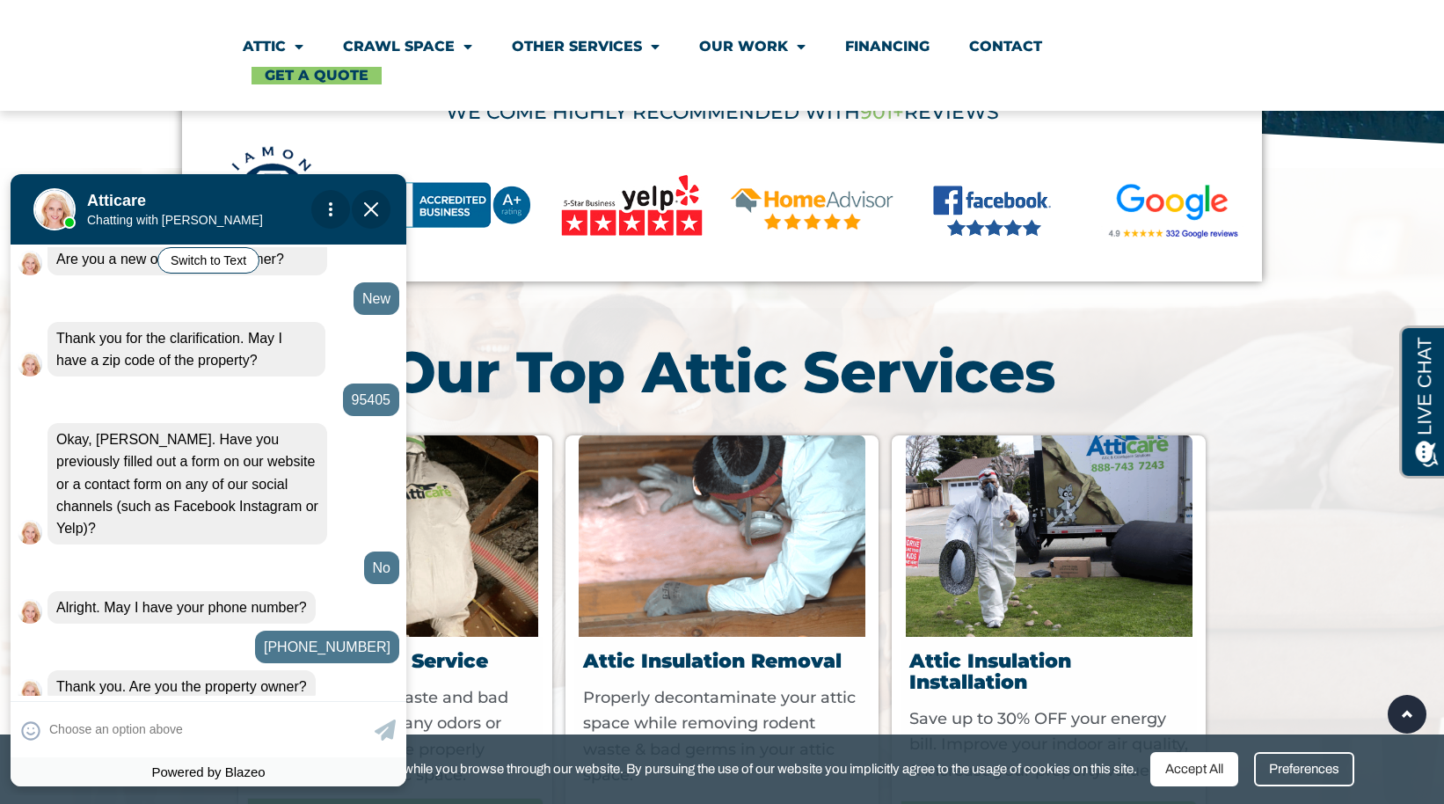
click at [311, 708] on div "Yes" at bounding box center [311, 726] width 58 height 37
click at [382, 731] on icon at bounding box center [385, 729] width 21 height 21
click at [310, 708] on div "Yes" at bounding box center [311, 726] width 58 height 37
click at [309, 708] on div "Yes" at bounding box center [311, 726] width 58 height 37
click at [315, 708] on div "Yes" at bounding box center [311, 726] width 58 height 37
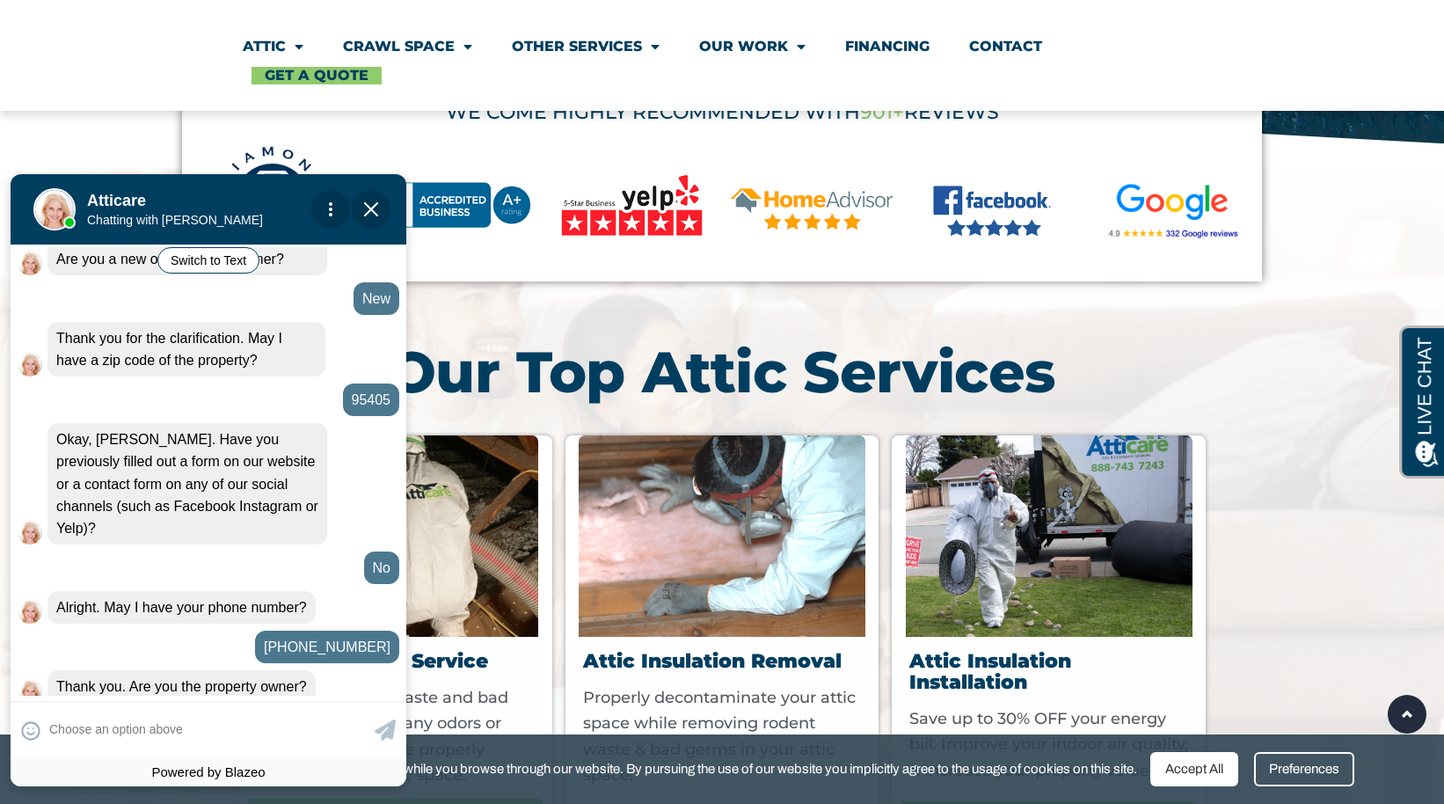
click at [315, 708] on div "Yes" at bounding box center [311, 726] width 58 height 37
click at [313, 708] on div "Yes" at bounding box center [311, 726] width 58 height 37
click at [382, 732] on icon at bounding box center [385, 729] width 21 height 21
click at [302, 708] on div "Yes" at bounding box center [311, 726] width 58 height 37
click at [318, 708] on div "Yes" at bounding box center [311, 726] width 58 height 37
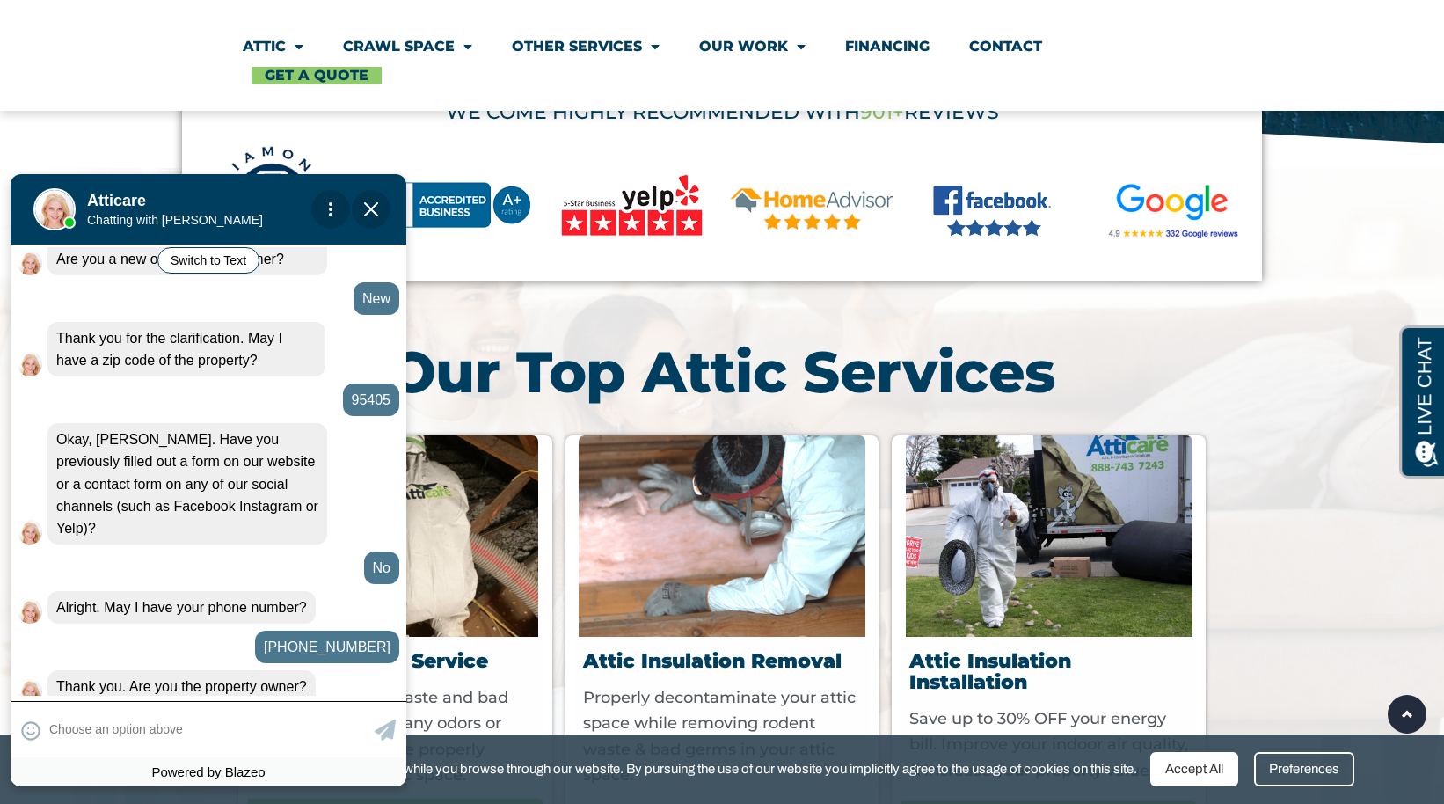
click at [164, 728] on div "😀 😁 😂 😃 😄 😅 😆 😇 😈 😉 😊 😋 😌 😍 😎 😏 😐 😑 😒 😓 😔 😕 😖 😗 😘 😛 😝 😞 😟 😠 😡 😢 😣 😤 😥 😦" at bounding box center [209, 729] width 396 height 56
drag, startPoint x: 176, startPoint y: 727, endPoint x: 237, endPoint y: 743, distance: 63.5
click at [191, 732] on div "😀 😁 😂 😃 😄 😅 😆 😇 😈 😉 😊 😋 😌 😍 😎 😏 😐 😑 😒 😓 😔 😕 😖 😗 😘 😛 😝 😞 😟 😠 😡 😢 😣 😤 😥 😦" at bounding box center [209, 729] width 396 height 56
click at [375, 728] on icon at bounding box center [385, 729] width 21 height 21
click at [314, 708] on div "Yes" at bounding box center [311, 726] width 58 height 37
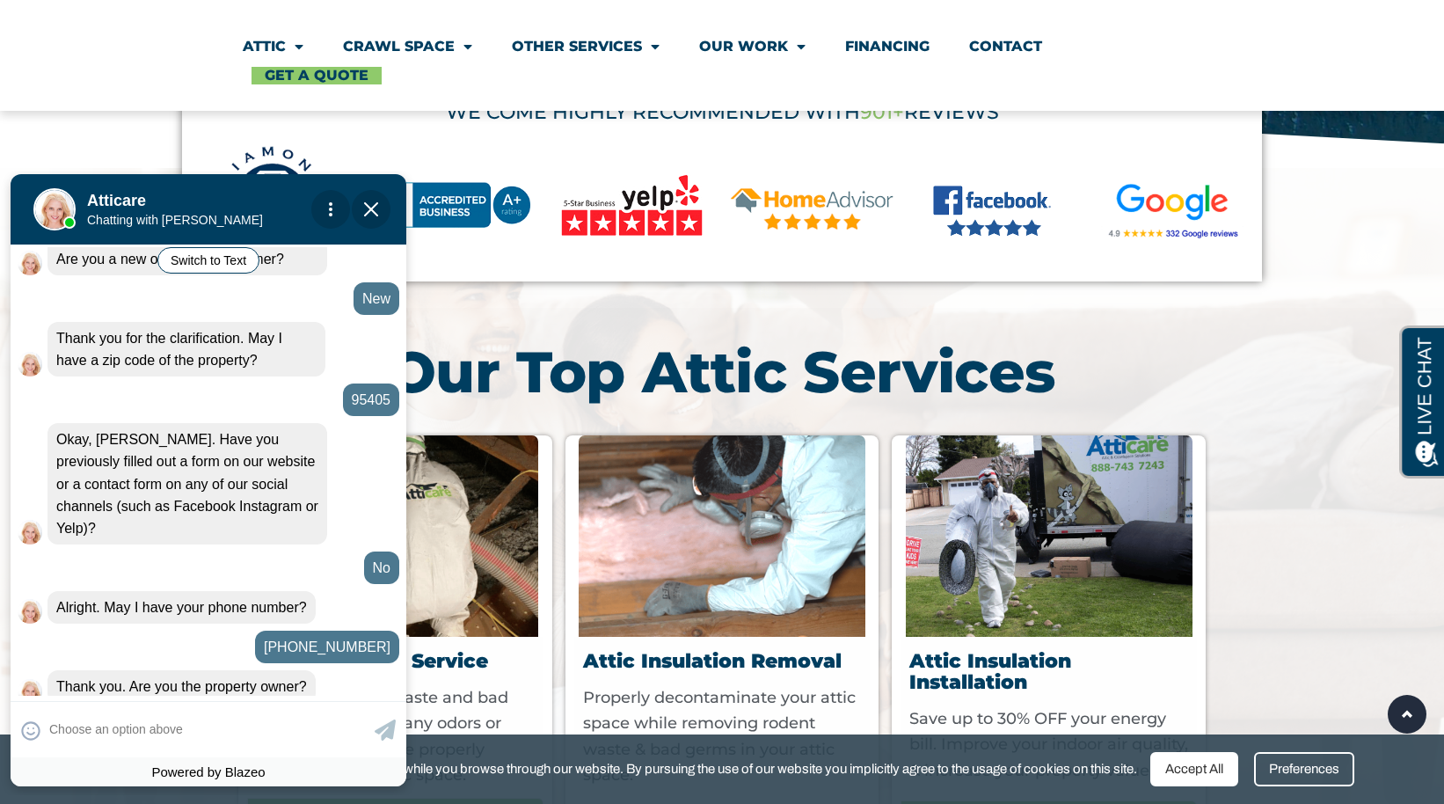
click at [730, 346] on h2 "Our Top Attic Services" at bounding box center [721, 371] width 967 height 57
click at [222, 169] on img at bounding box center [272, 200] width 180 height 110
click at [374, 210] on img "Close Chat" at bounding box center [371, 209] width 14 height 14
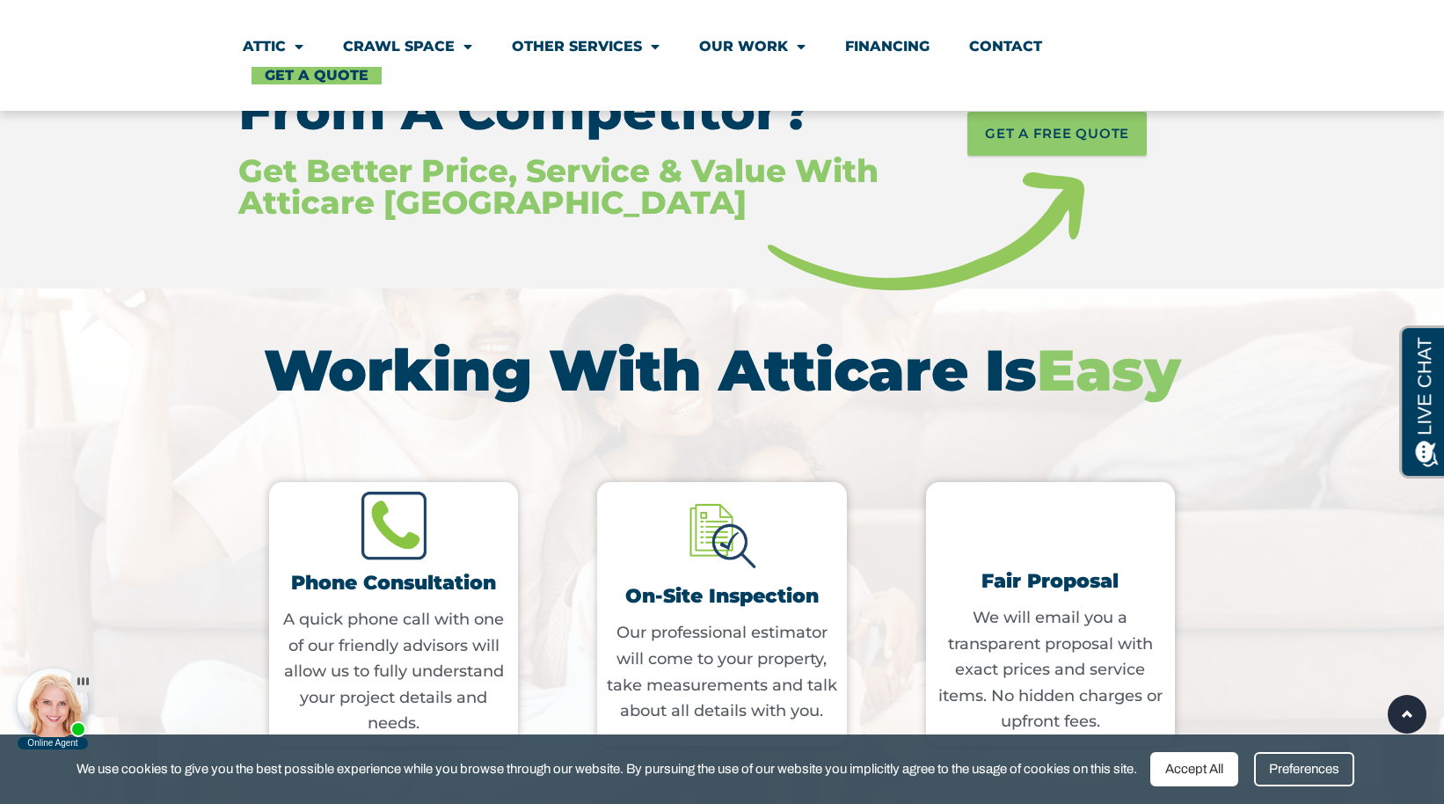
scroll to position [2187, 0]
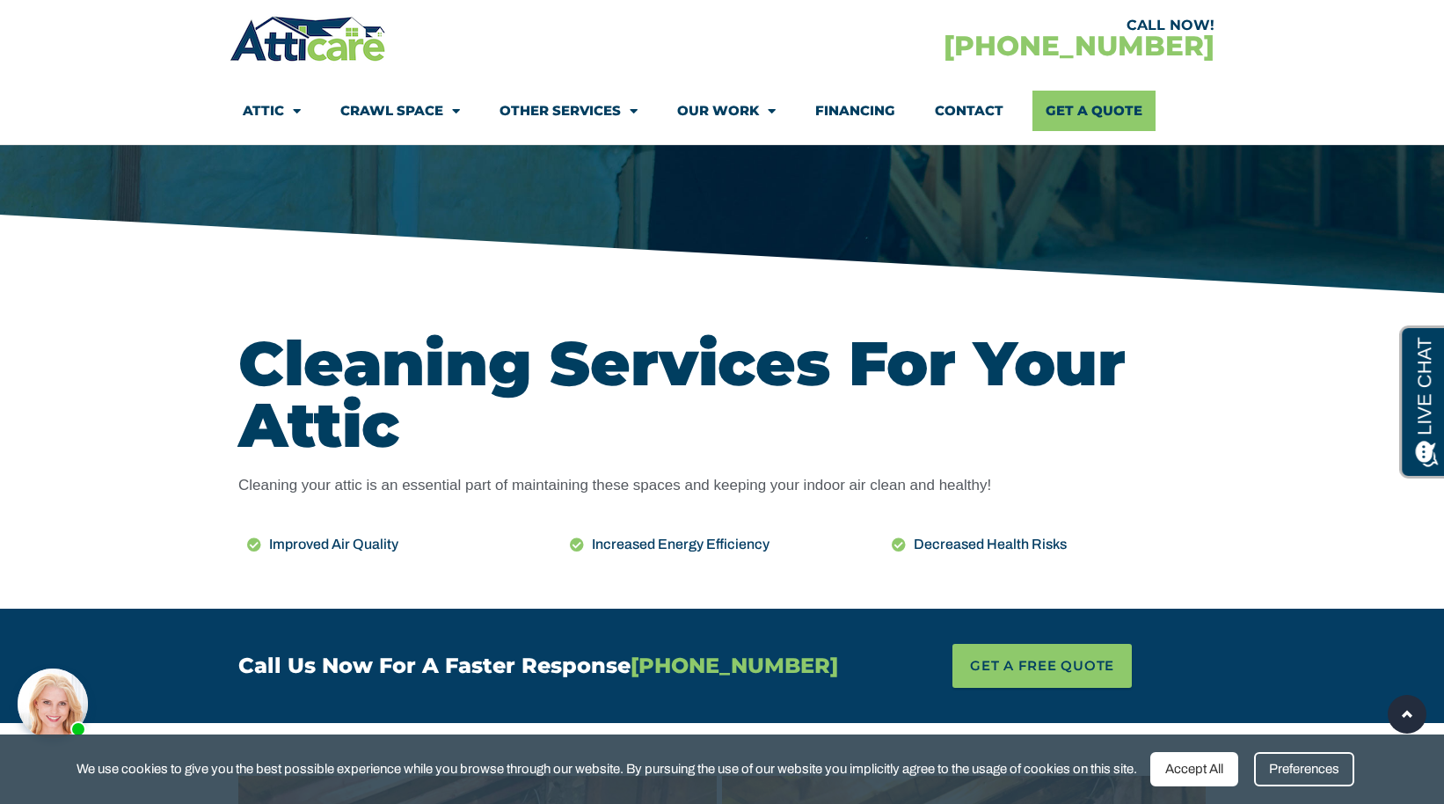
scroll to position [594, 0]
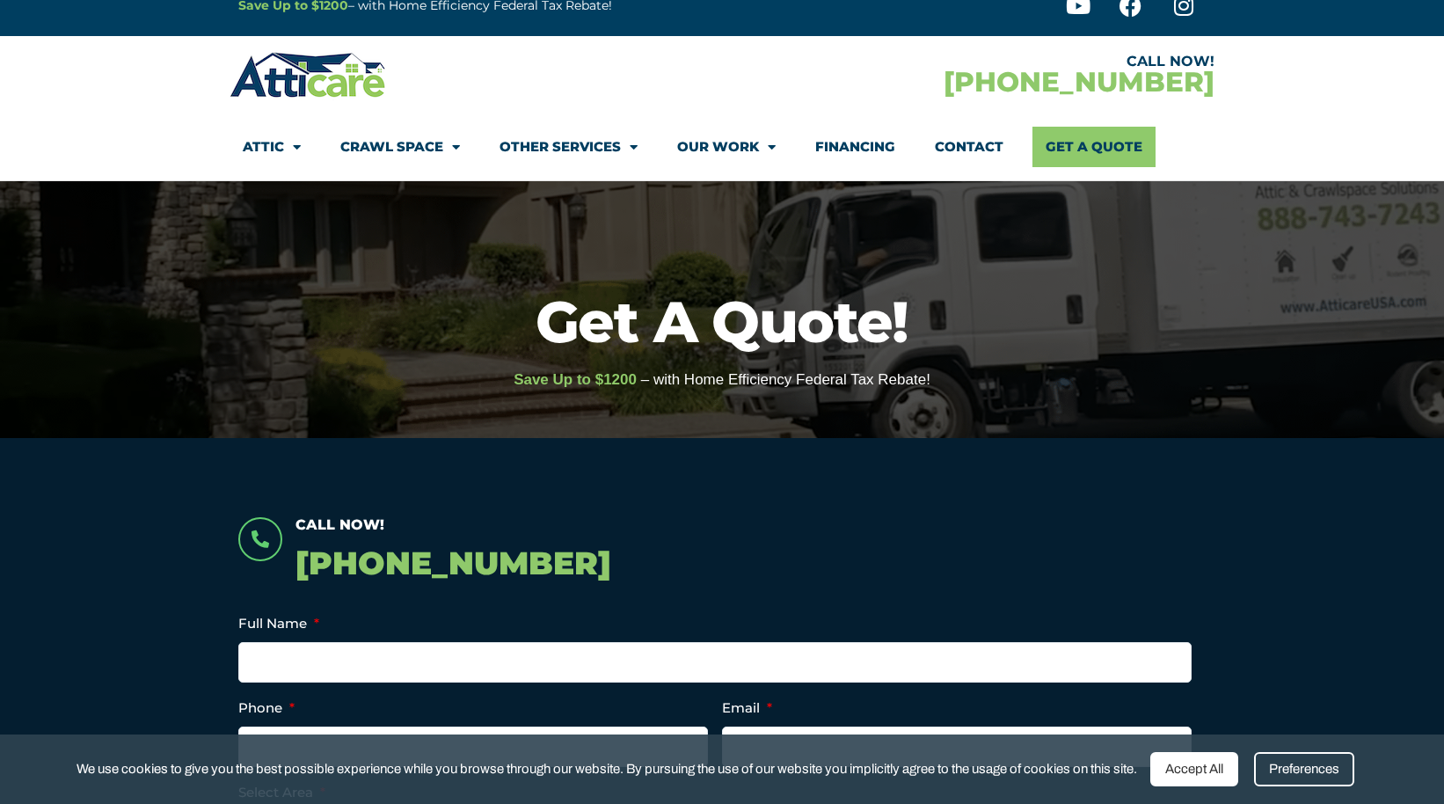
scroll to position [75, 0]
